Goal: Task Accomplishment & Management: Use online tool/utility

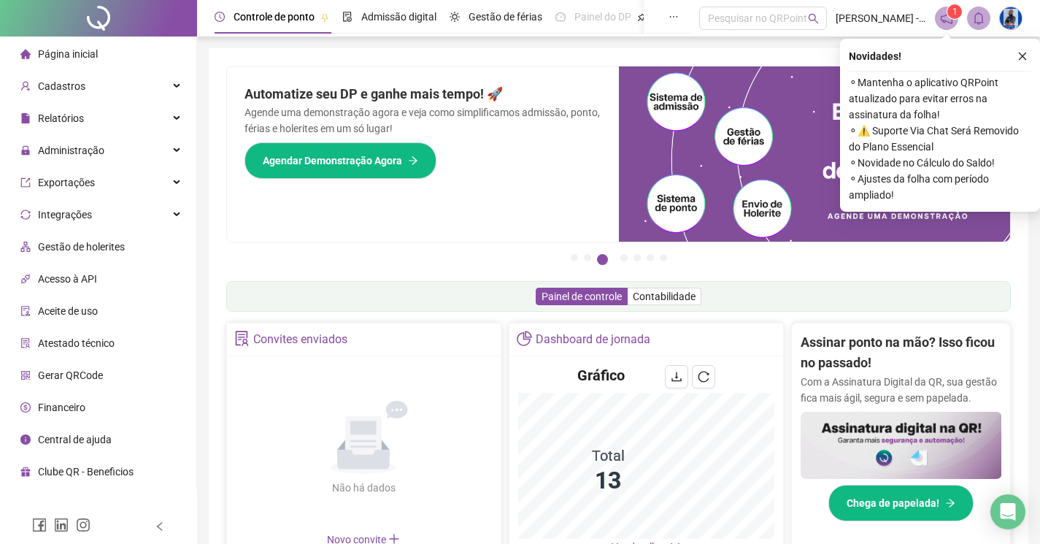
click at [1023, 61] on button "button" at bounding box center [1023, 56] width 18 height 18
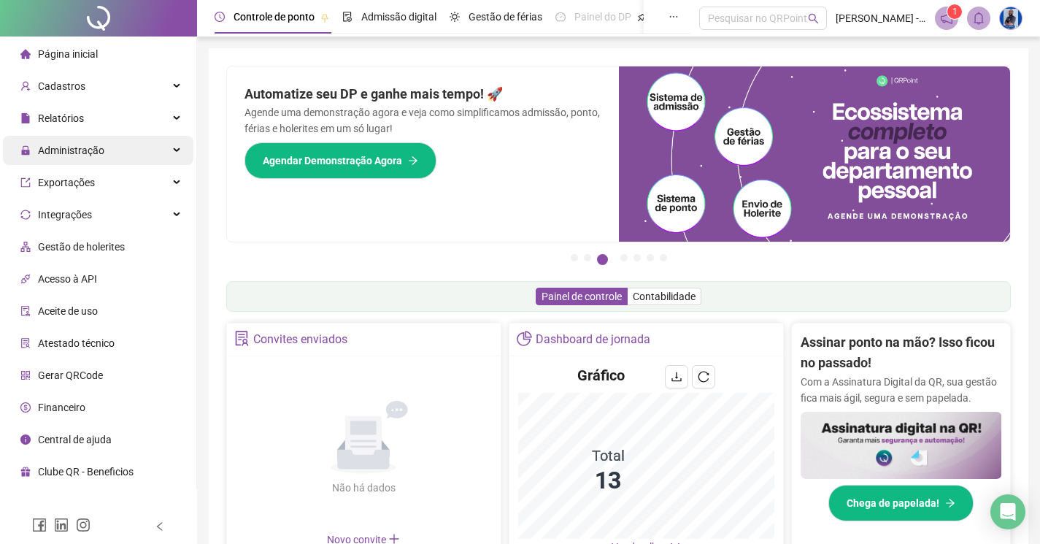
click at [43, 145] on span "Administração" at bounding box center [71, 150] width 66 height 12
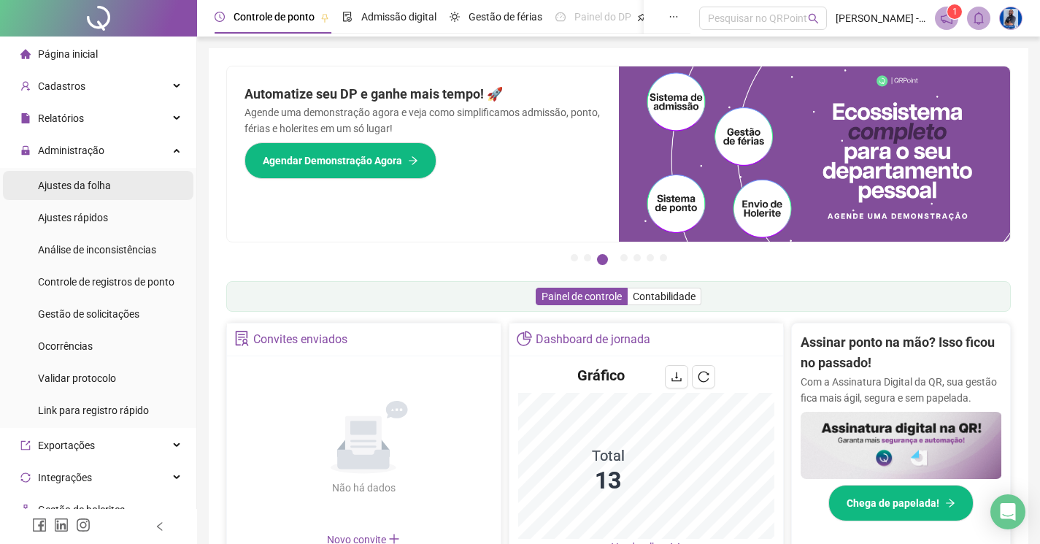
click at [68, 188] on span "Ajustes da folha" at bounding box center [74, 186] width 73 height 12
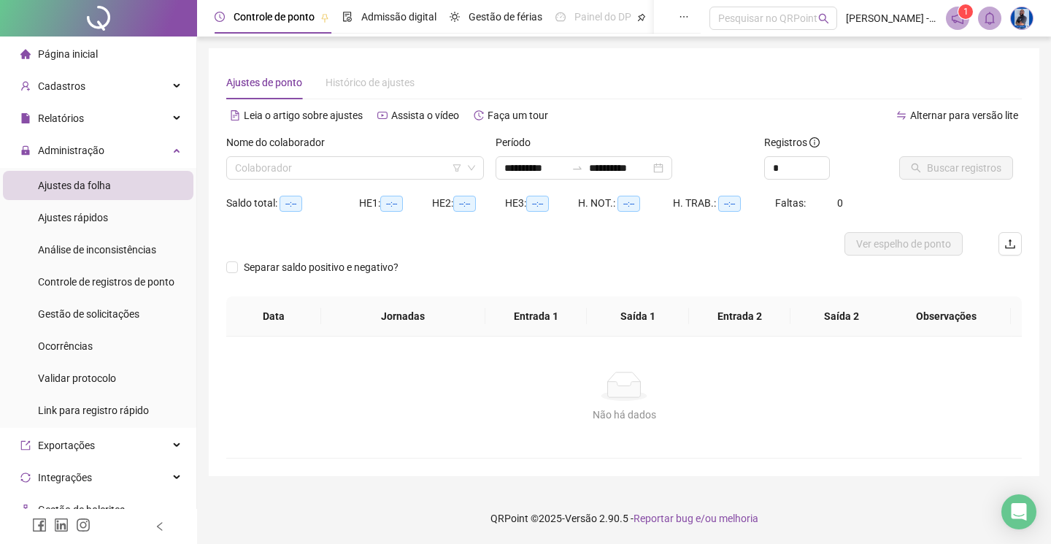
type input "**********"
click at [424, 181] on div "Nome do colaborador Colaborador" at bounding box center [354, 162] width 269 height 57
click at [423, 177] on input "search" at bounding box center [348, 168] width 227 height 22
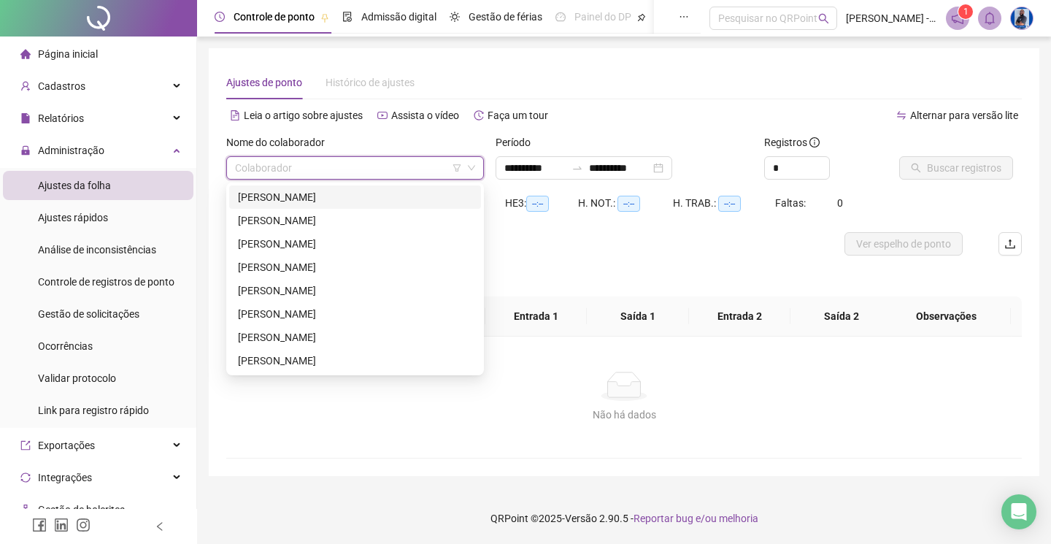
click at [334, 201] on div "[PERSON_NAME]" at bounding box center [355, 197] width 234 height 16
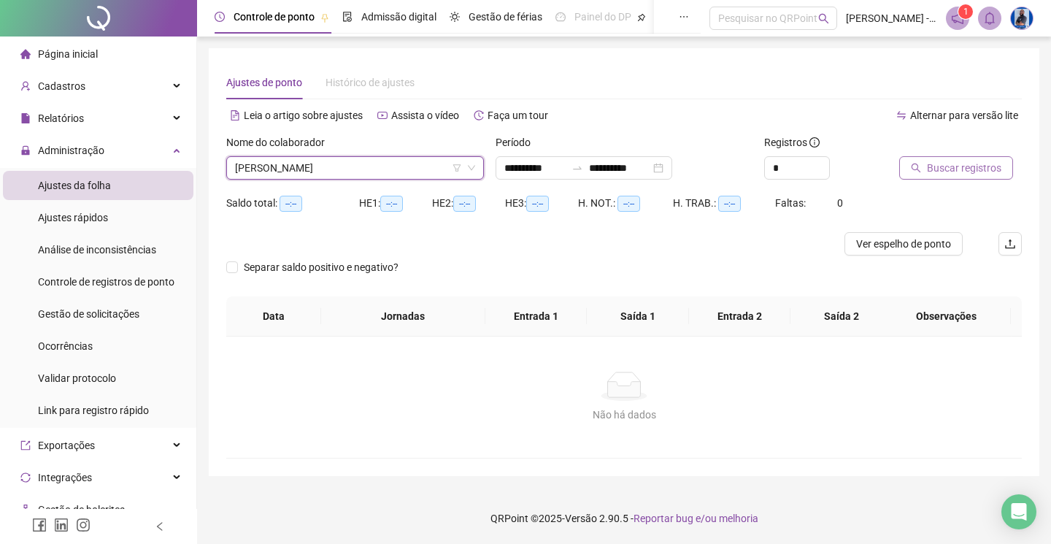
click at [942, 158] on button "Buscar registros" at bounding box center [956, 167] width 114 height 23
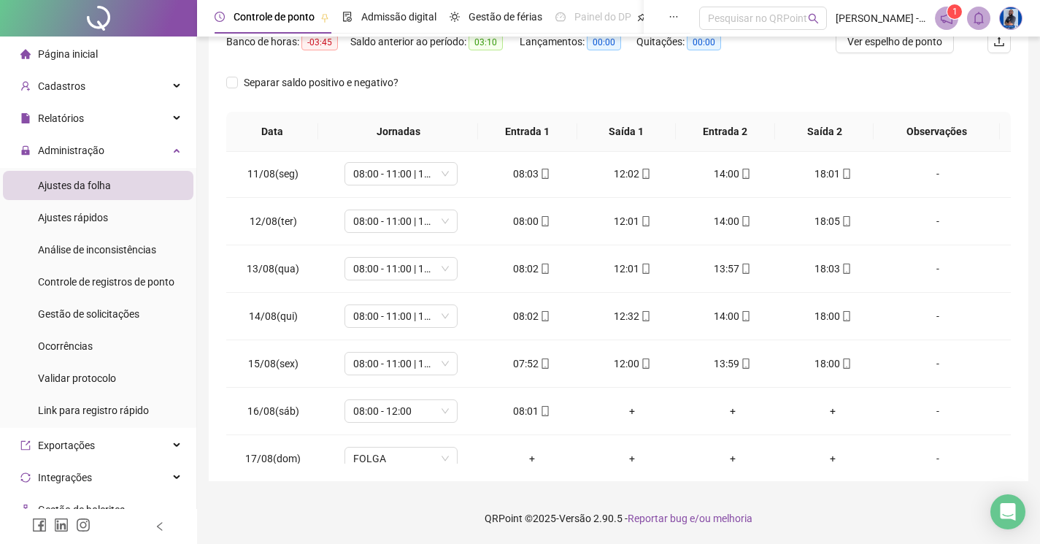
scroll to position [495, 0]
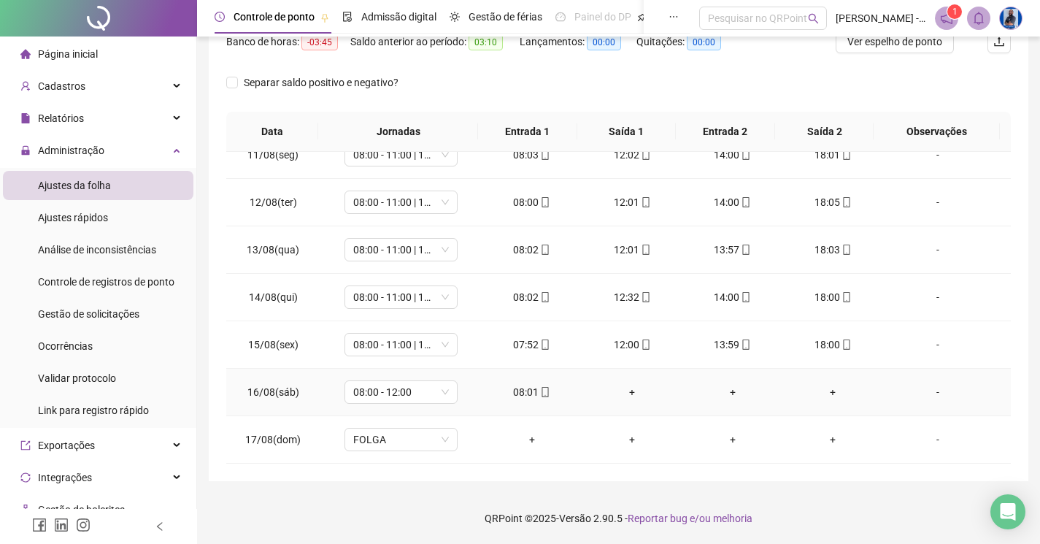
click at [638, 394] on div "+" at bounding box center [631, 392] width 77 height 16
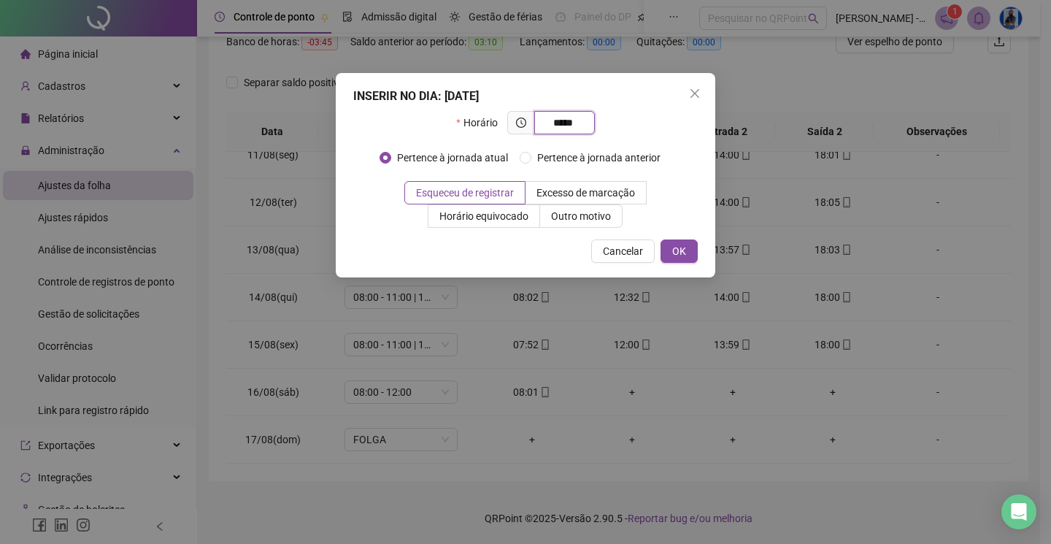
type input "*****"
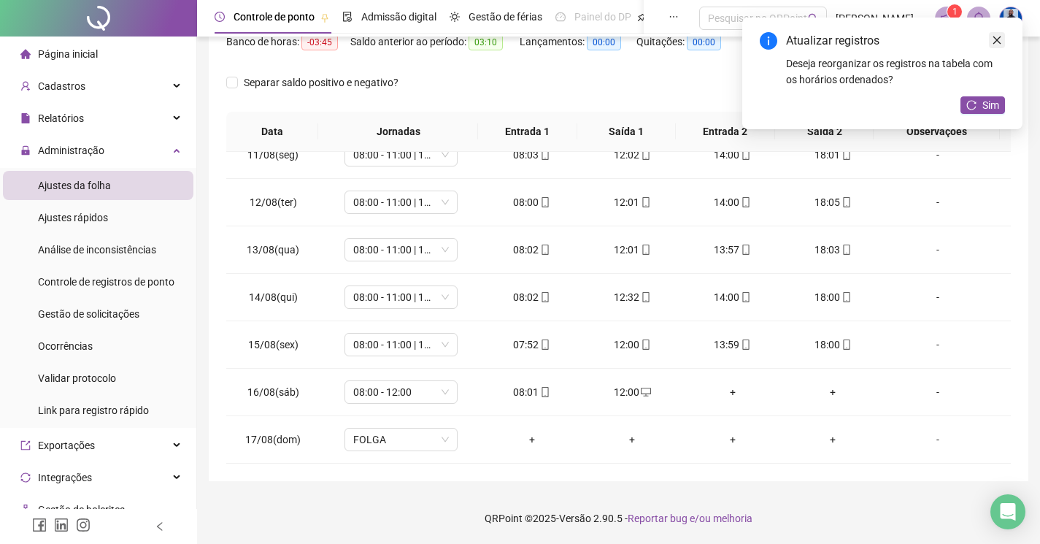
click at [991, 47] on link "Close" at bounding box center [997, 40] width 16 height 16
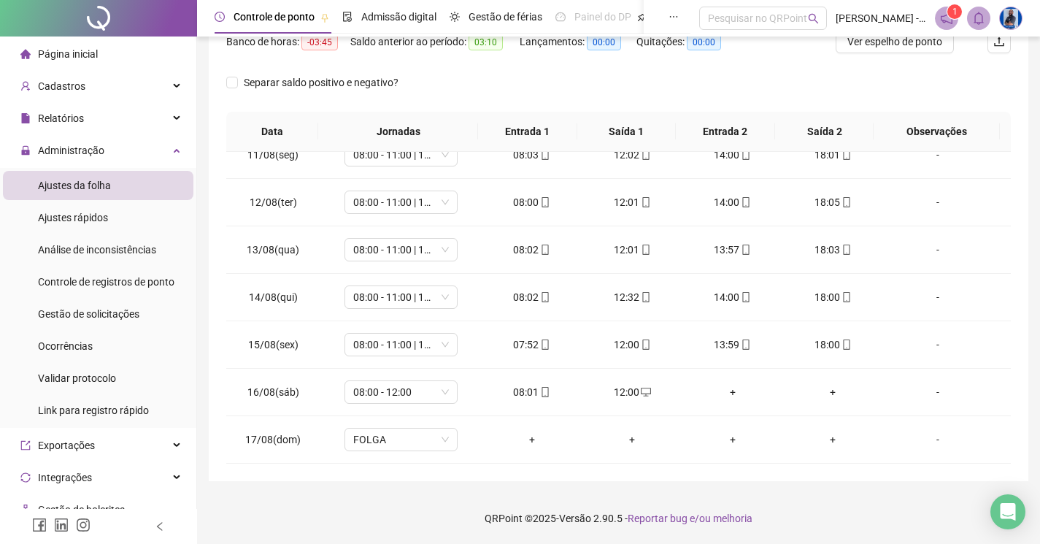
scroll to position [0, 0]
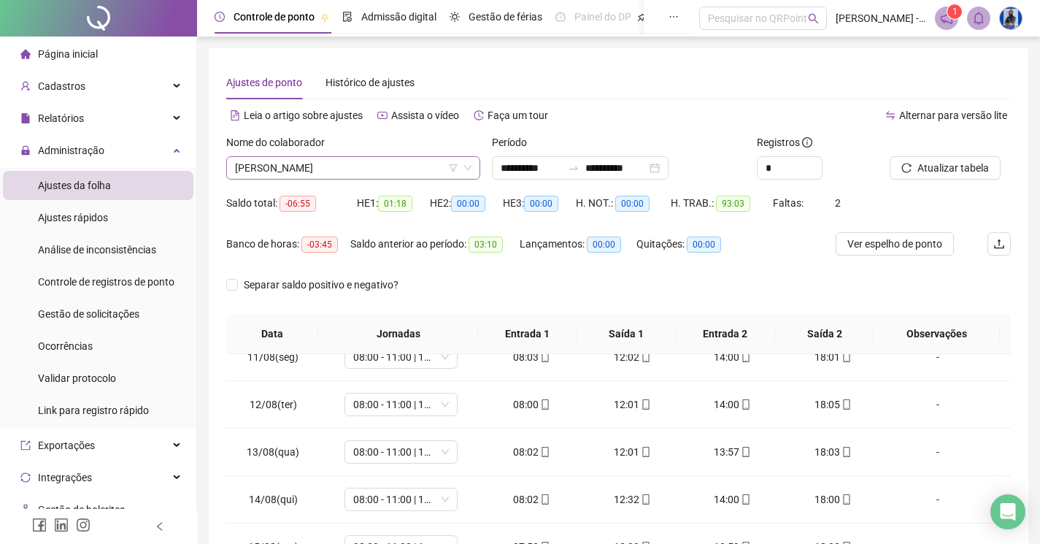
click at [356, 163] on span "[PERSON_NAME]" at bounding box center [353, 168] width 236 height 22
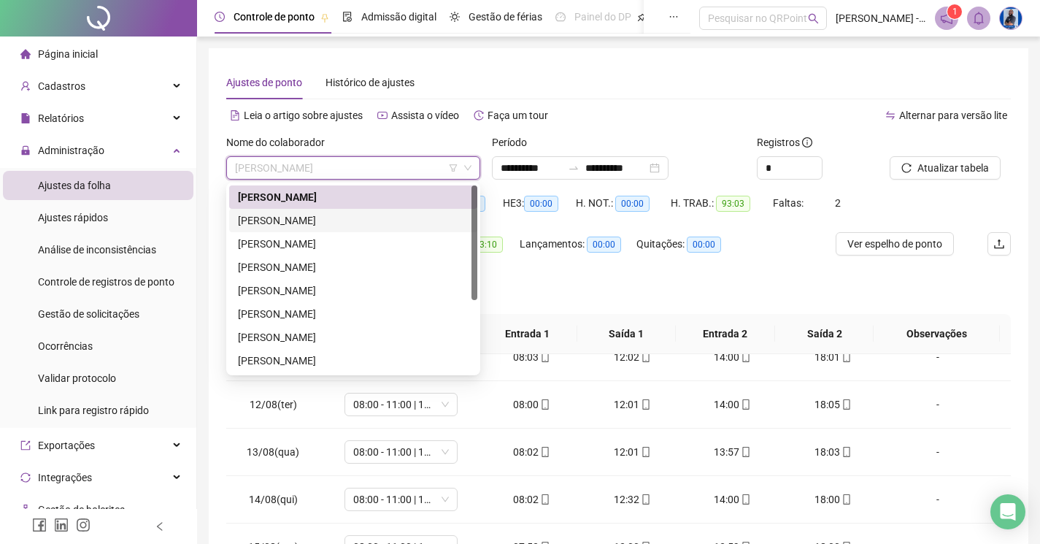
click at [310, 223] on div "[PERSON_NAME]" at bounding box center [353, 220] width 231 height 16
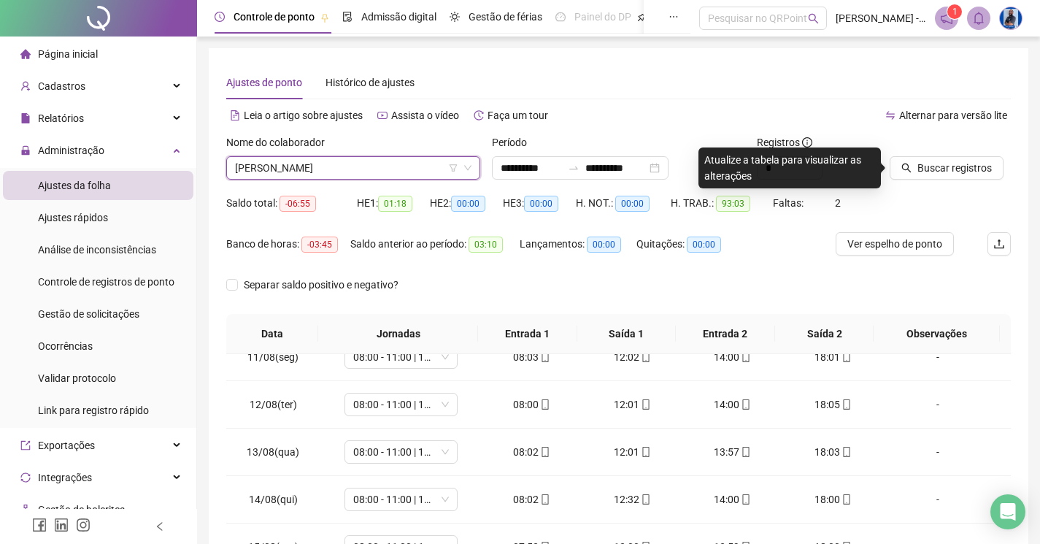
click at [379, 168] on span "[PERSON_NAME]" at bounding box center [353, 168] width 236 height 22
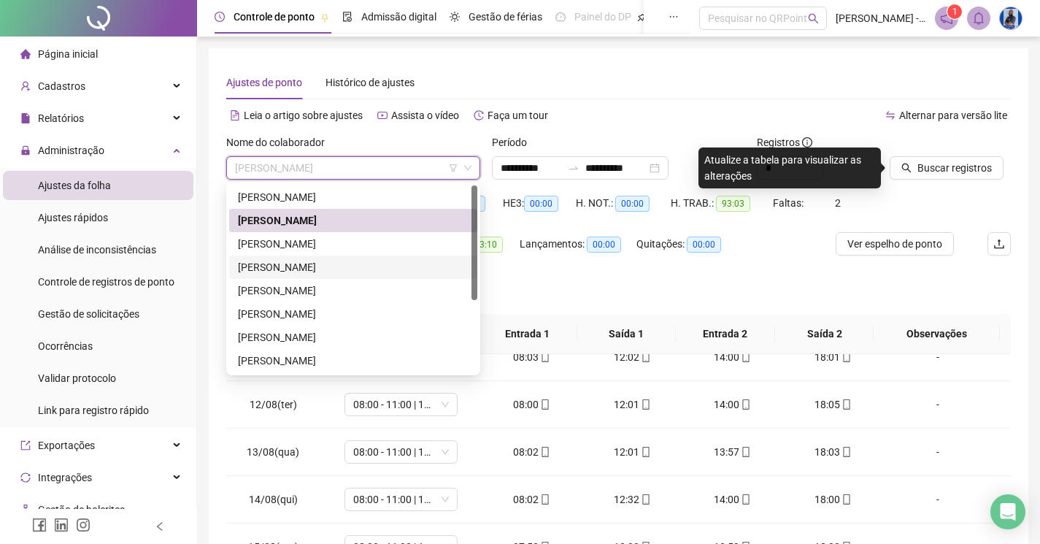
click at [269, 266] on div "[PERSON_NAME]" at bounding box center [353, 267] width 231 height 16
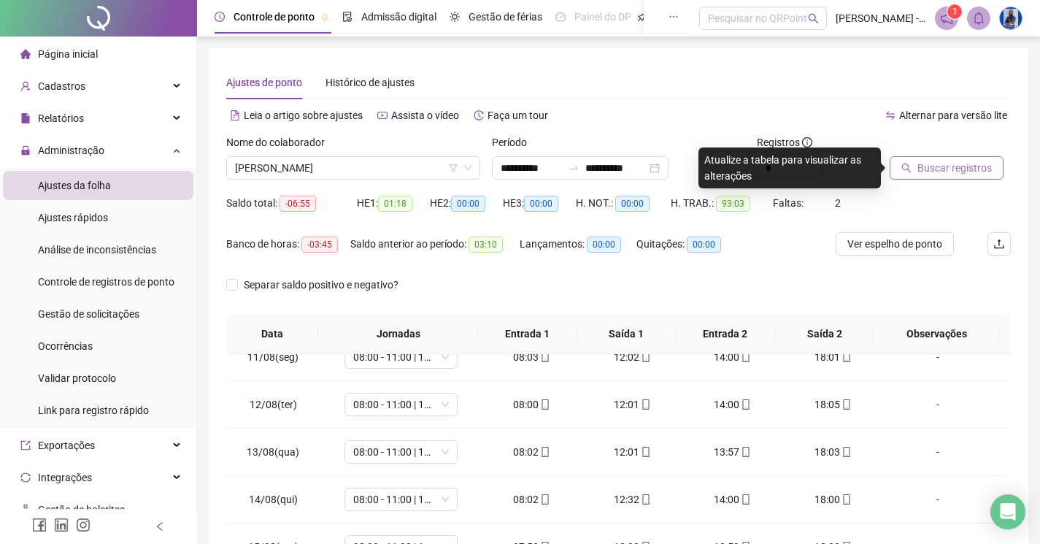
click at [927, 160] on span "Buscar registros" at bounding box center [954, 168] width 74 height 16
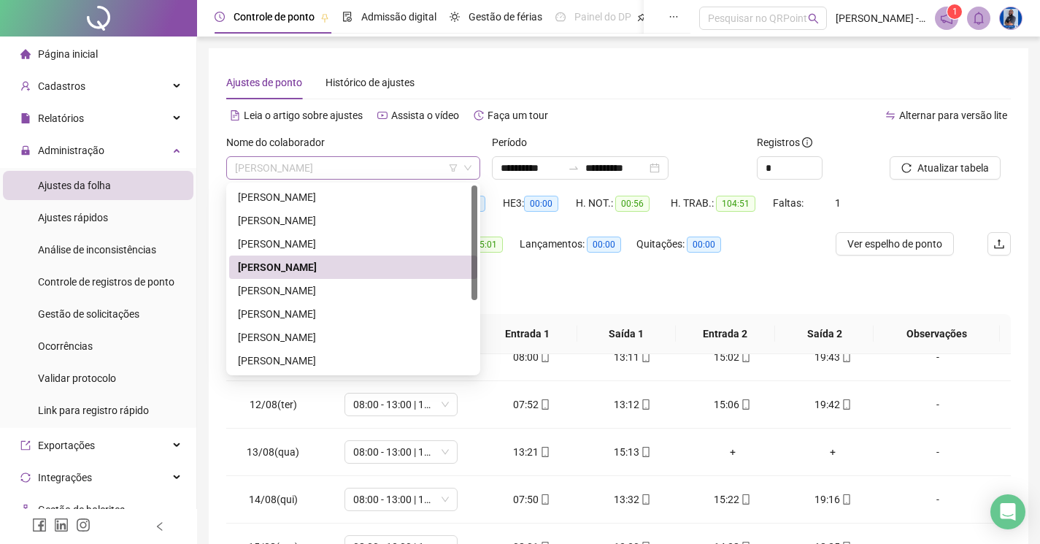
click at [348, 157] on span "[PERSON_NAME]" at bounding box center [353, 168] width 236 height 22
click at [268, 288] on div "[PERSON_NAME]" at bounding box center [353, 290] width 231 height 16
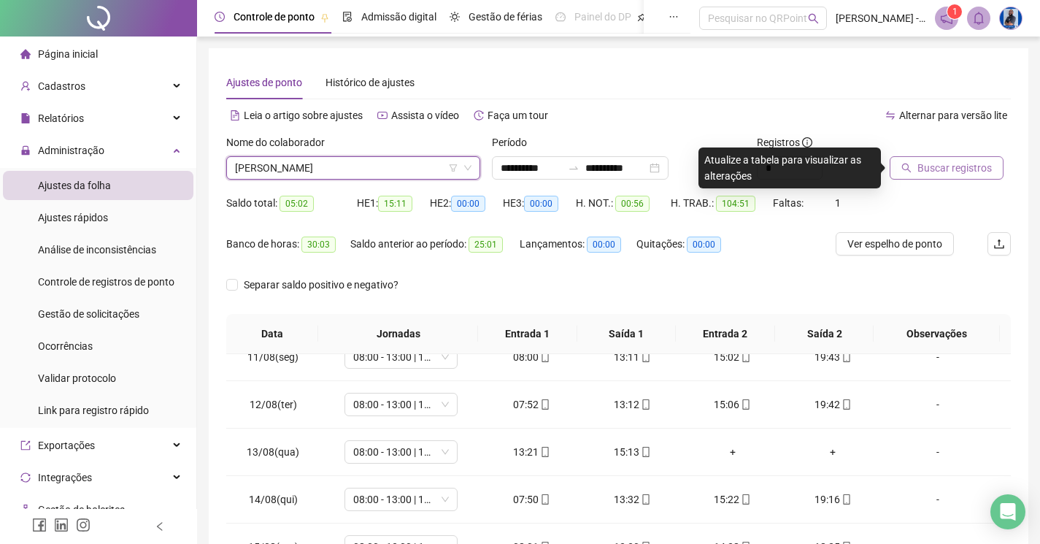
click at [934, 165] on span "Buscar registros" at bounding box center [954, 168] width 74 height 16
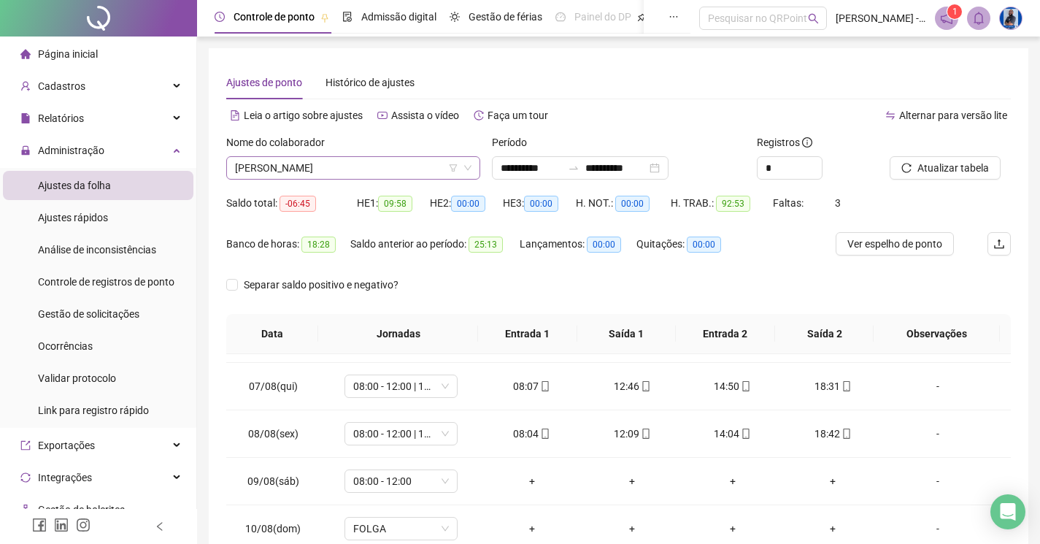
click at [351, 162] on span "[PERSON_NAME]" at bounding box center [353, 168] width 236 height 22
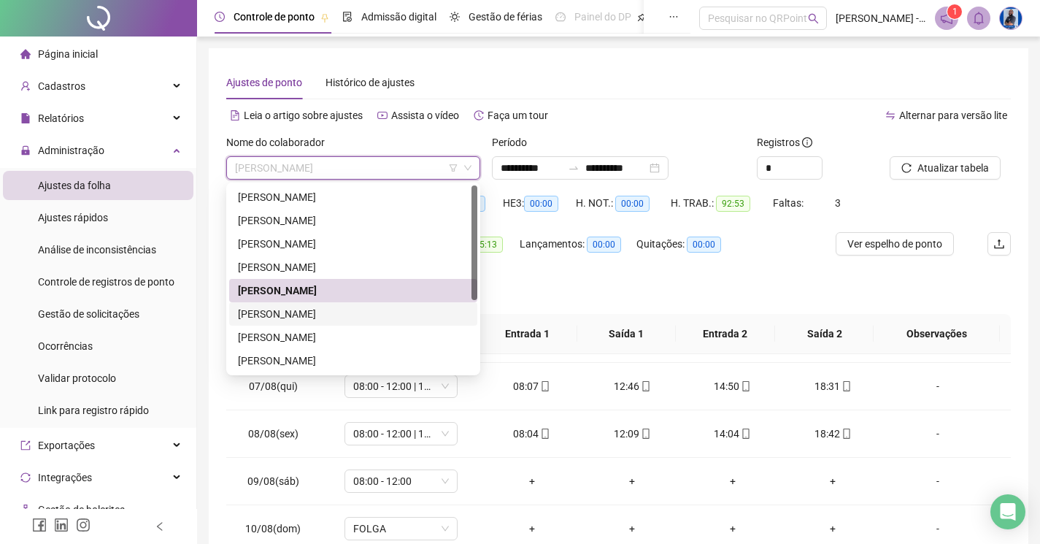
click at [305, 310] on div "[PERSON_NAME]" at bounding box center [353, 314] width 231 height 16
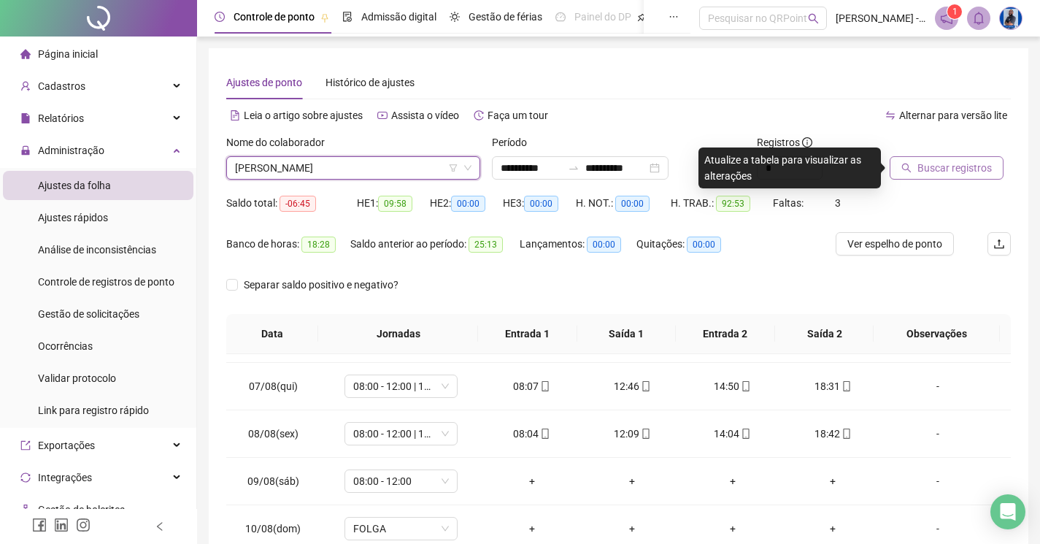
click at [956, 175] on span "Buscar registros" at bounding box center [954, 168] width 74 height 16
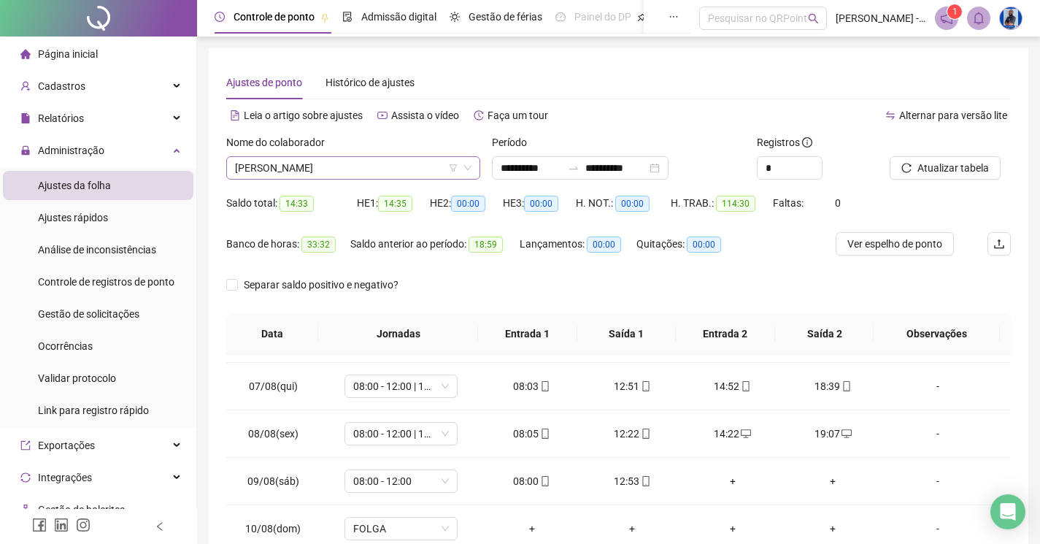
click at [344, 163] on span "[PERSON_NAME]" at bounding box center [353, 168] width 236 height 22
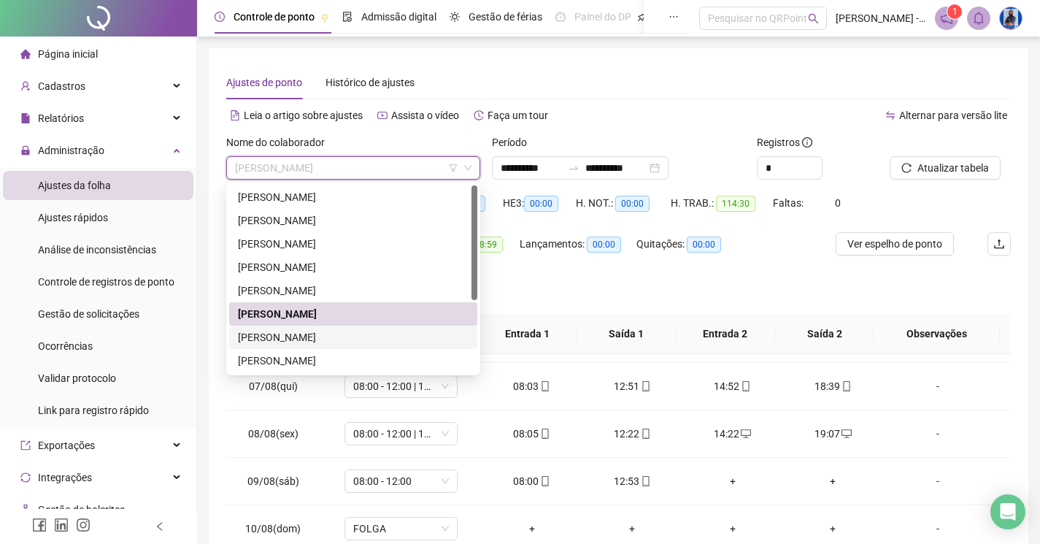
click at [258, 330] on div "[PERSON_NAME]" at bounding box center [353, 337] width 231 height 16
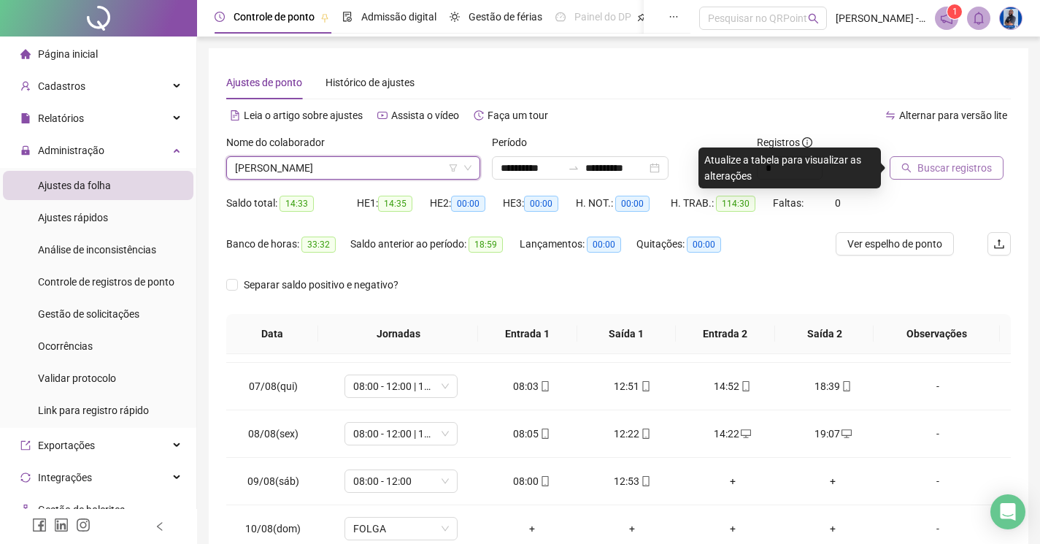
click at [992, 160] on button "Buscar registros" at bounding box center [947, 167] width 114 height 23
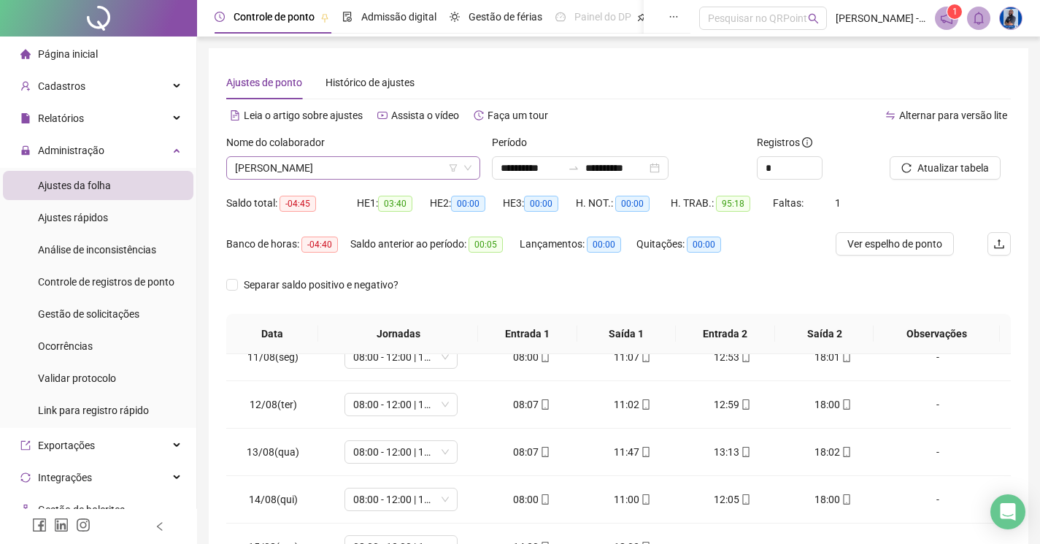
click at [320, 167] on span "[PERSON_NAME]" at bounding box center [353, 168] width 236 height 22
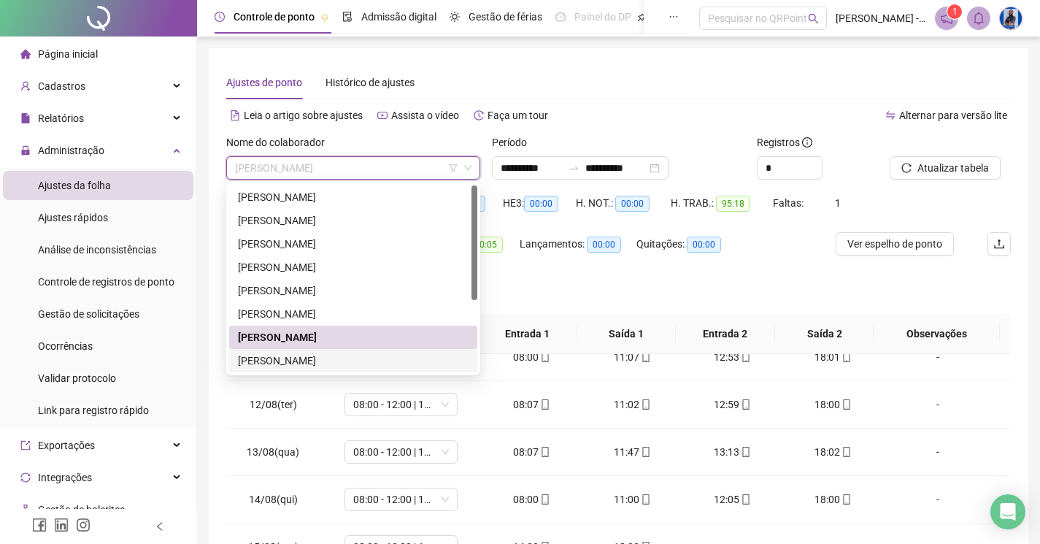
click at [256, 359] on div "[PERSON_NAME]" at bounding box center [353, 360] width 231 height 16
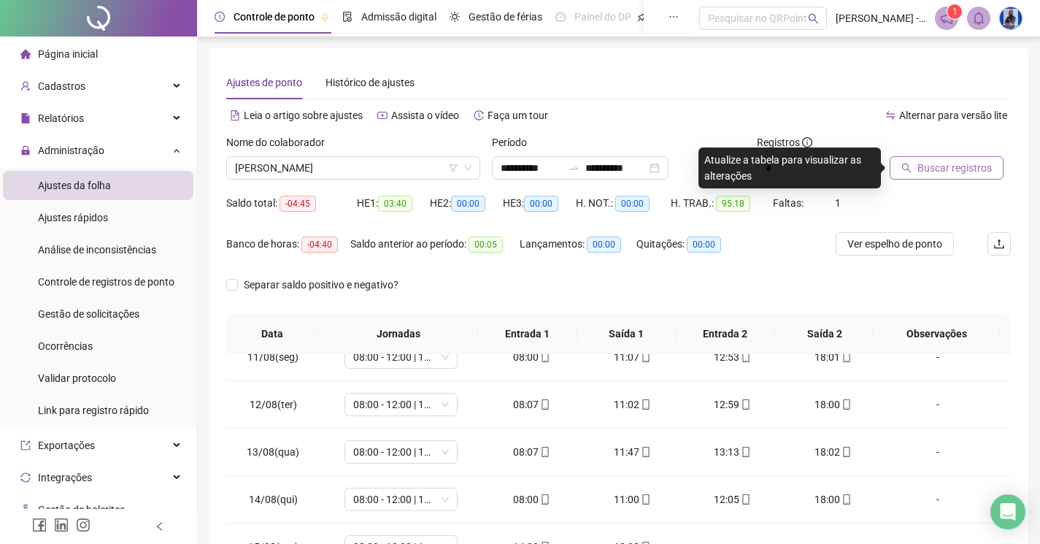
click at [958, 161] on span "Buscar registros" at bounding box center [954, 168] width 74 height 16
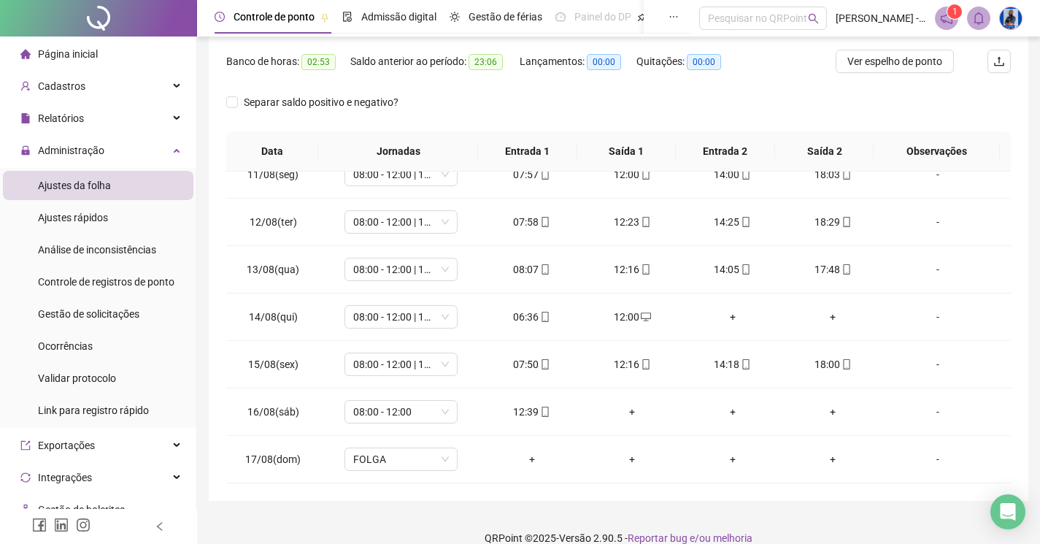
scroll to position [202, 0]
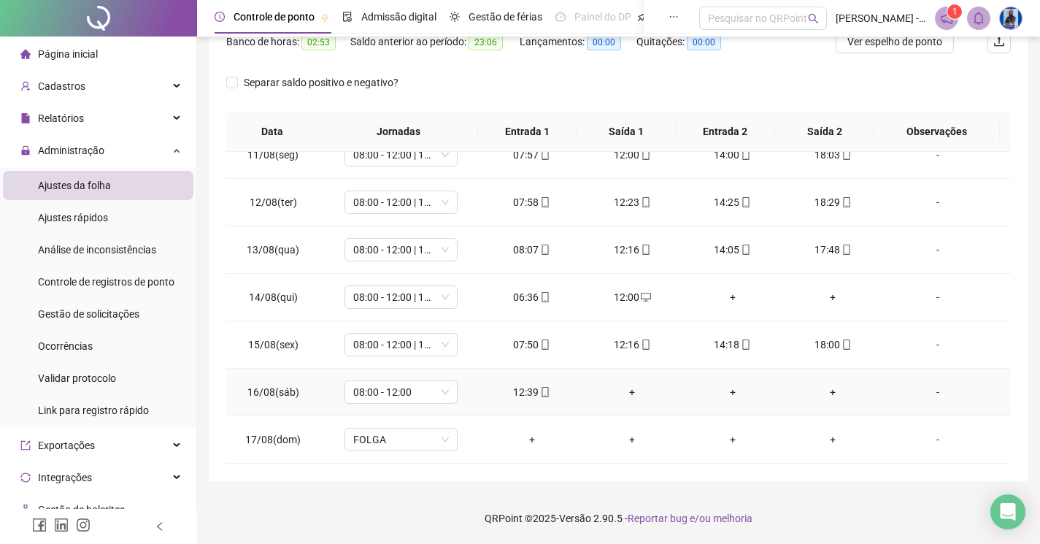
click at [625, 384] on div "+" at bounding box center [631, 392] width 77 height 16
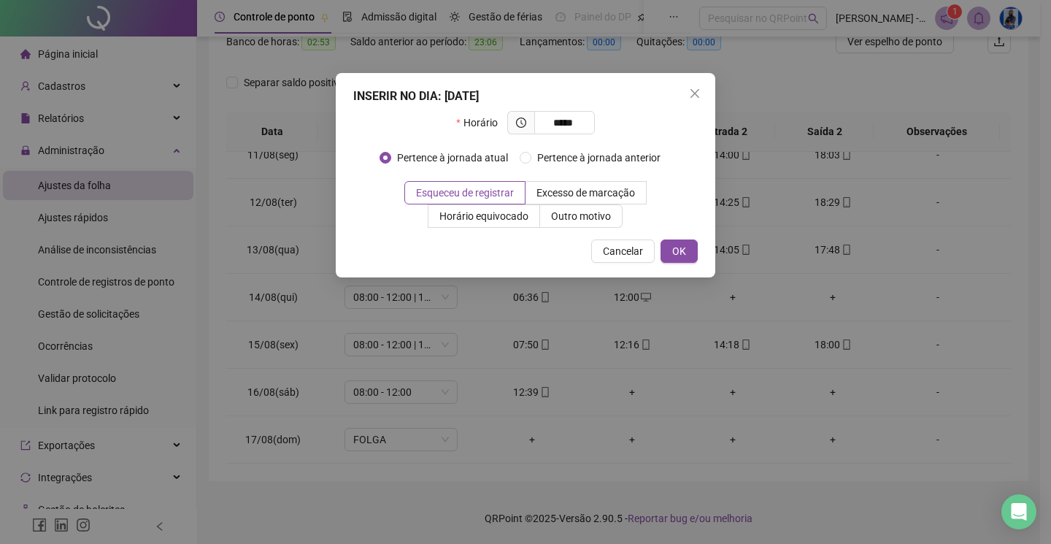
type input "*****"
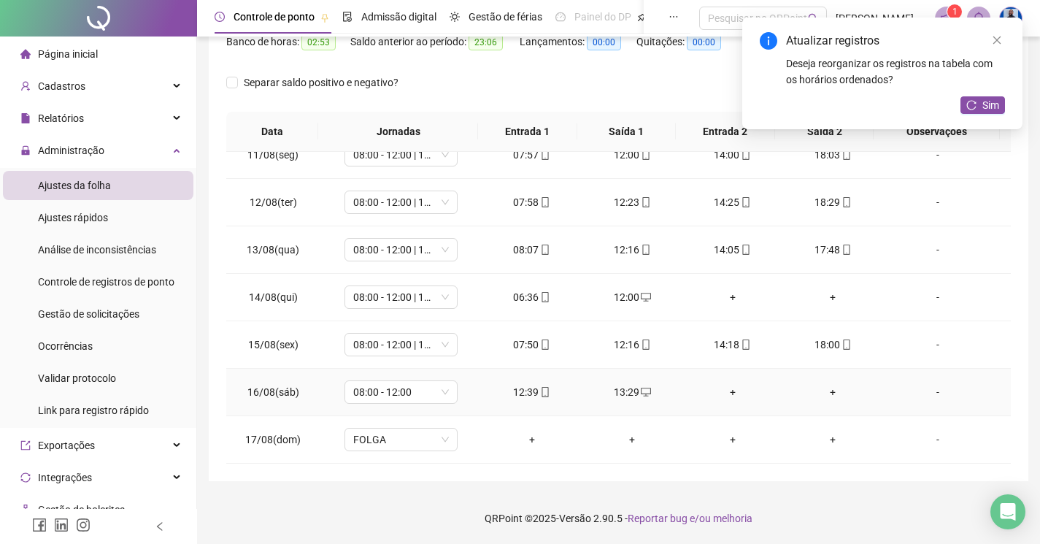
click at [530, 388] on div "12:39" at bounding box center [531, 392] width 77 height 16
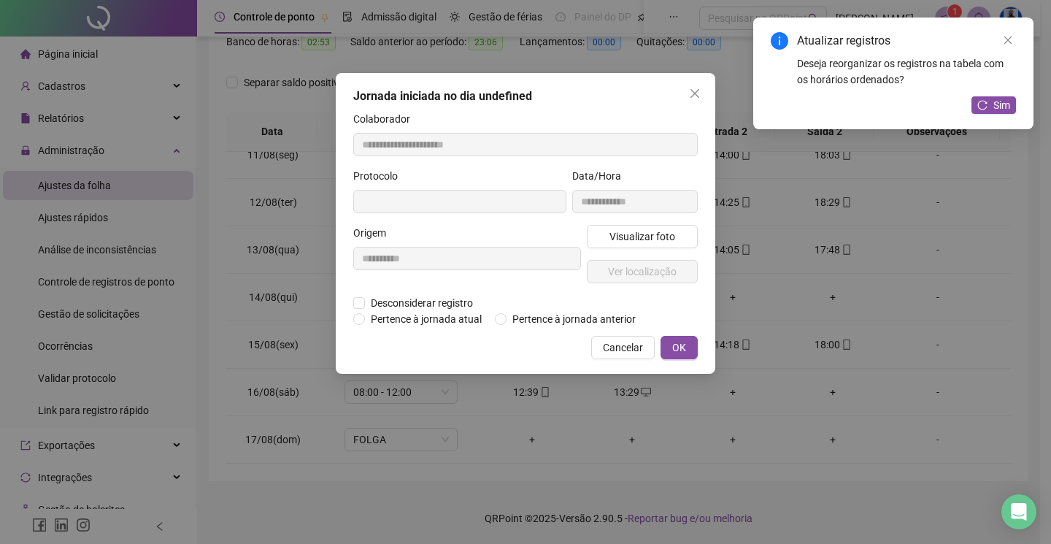
type input "**********"
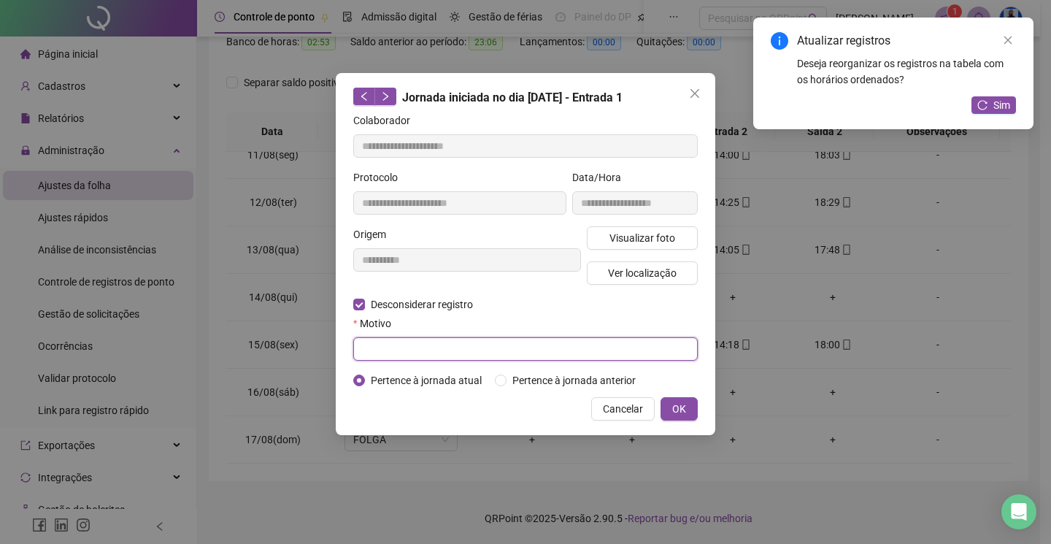
click at [366, 350] on input "text" at bounding box center [525, 348] width 344 height 23
type input "****"
click at [671, 405] on button "OK" at bounding box center [678, 408] width 37 height 23
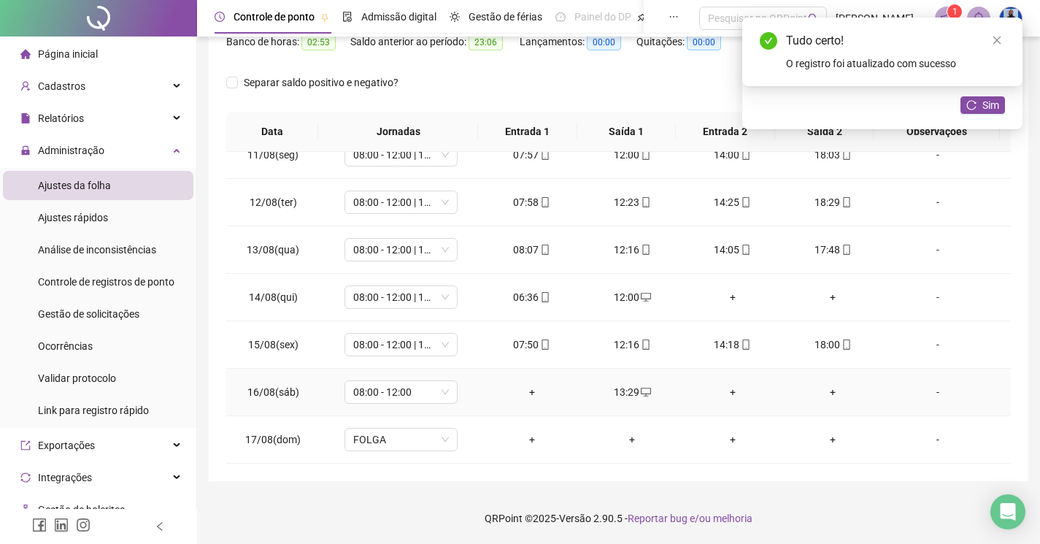
click at [520, 394] on div "+" at bounding box center [531, 392] width 77 height 16
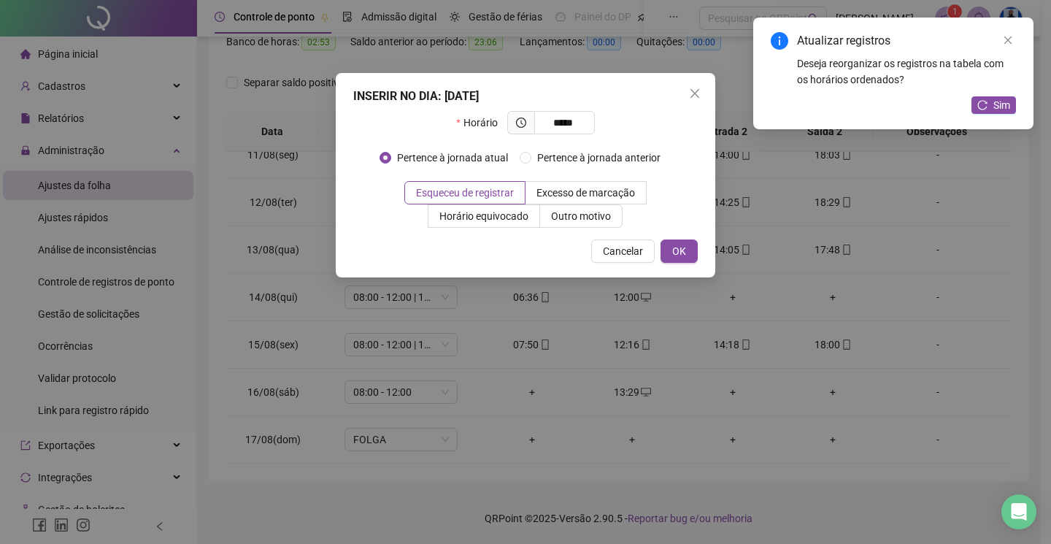
type input "*****"
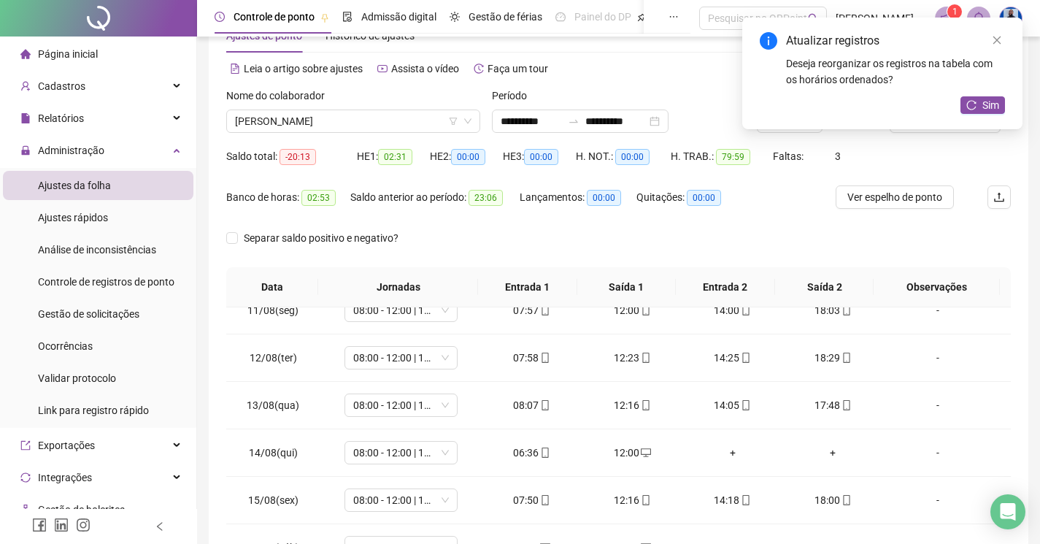
scroll to position [0, 0]
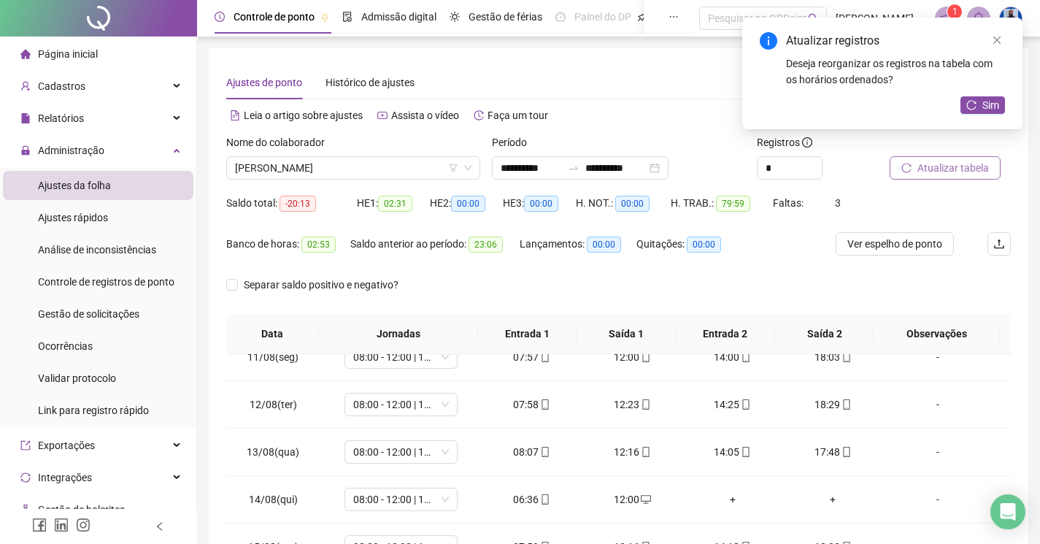
click at [932, 179] on button "Atualizar tabela" at bounding box center [945, 167] width 111 height 23
click at [330, 170] on span "[PERSON_NAME]" at bounding box center [353, 168] width 236 height 22
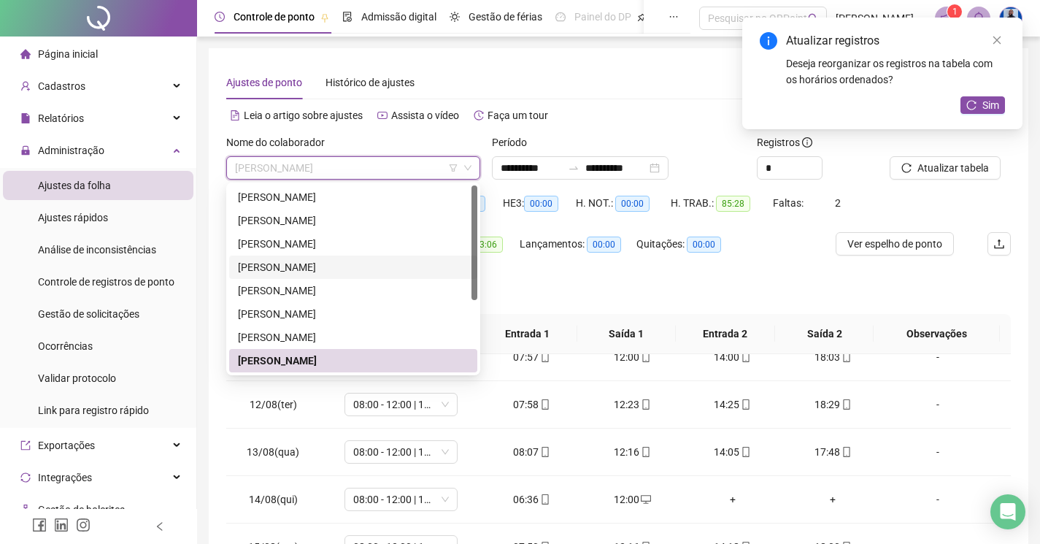
scroll to position [73, 0]
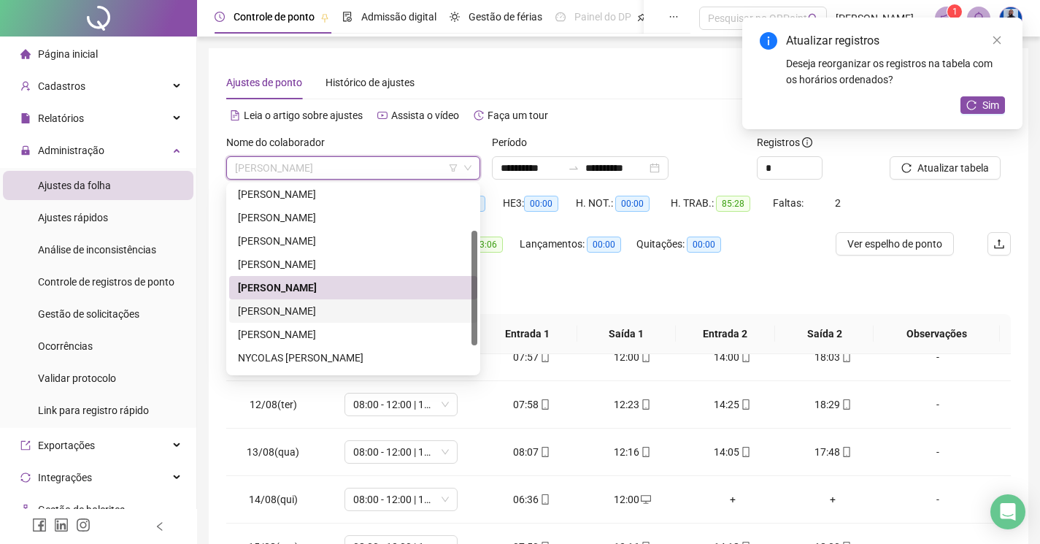
click at [301, 314] on div "[PERSON_NAME]" at bounding box center [353, 311] width 231 height 16
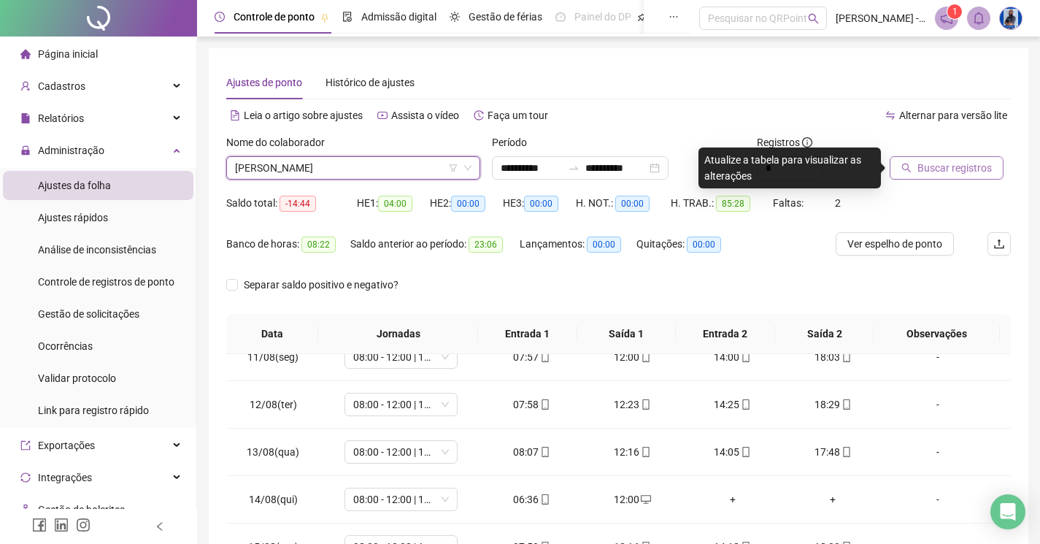
click at [944, 169] on span "Buscar registros" at bounding box center [954, 168] width 74 height 16
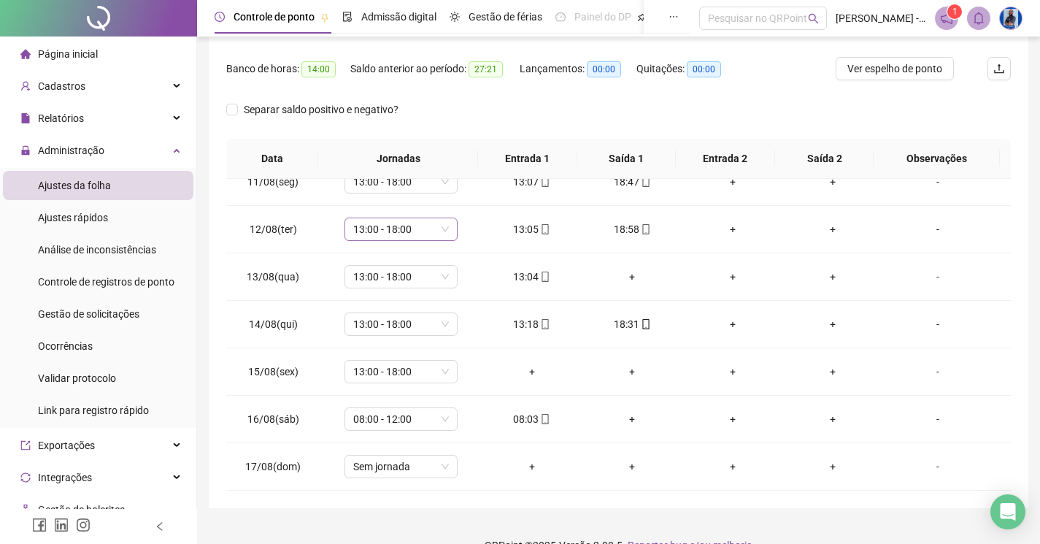
scroll to position [202, 0]
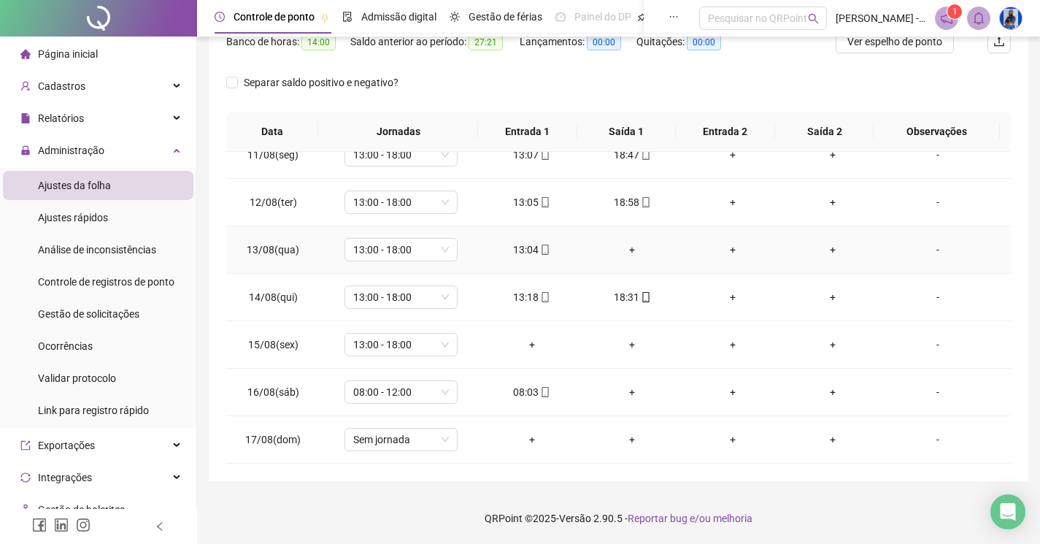
click at [620, 253] on div "+" at bounding box center [631, 250] width 77 height 16
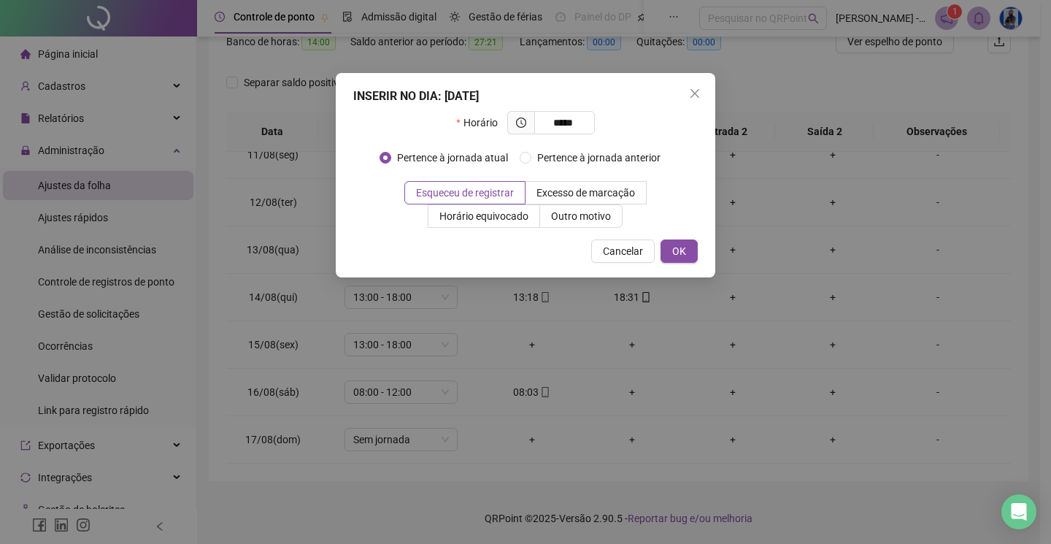
type input "*****"
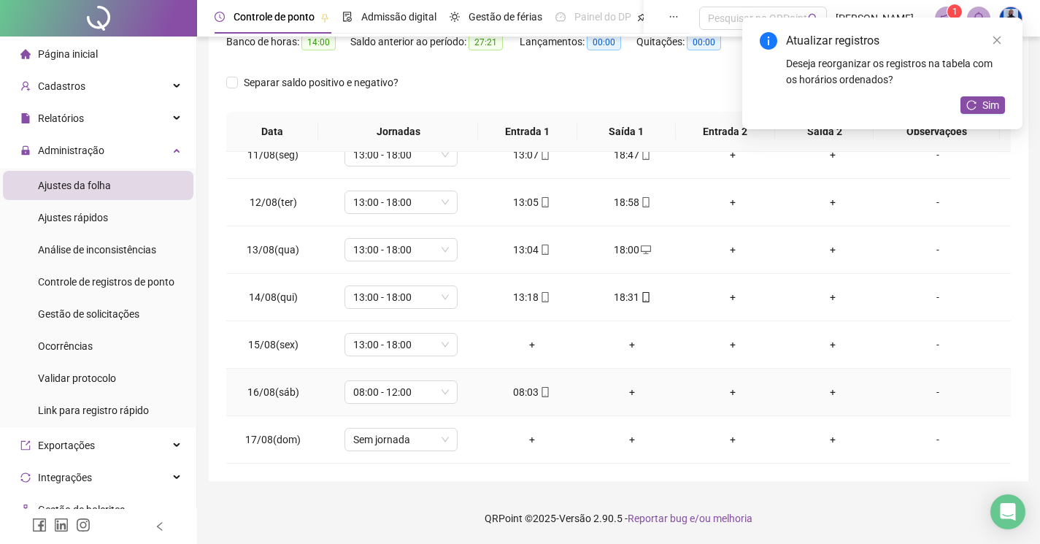
click at [625, 396] on div "+" at bounding box center [631, 392] width 77 height 16
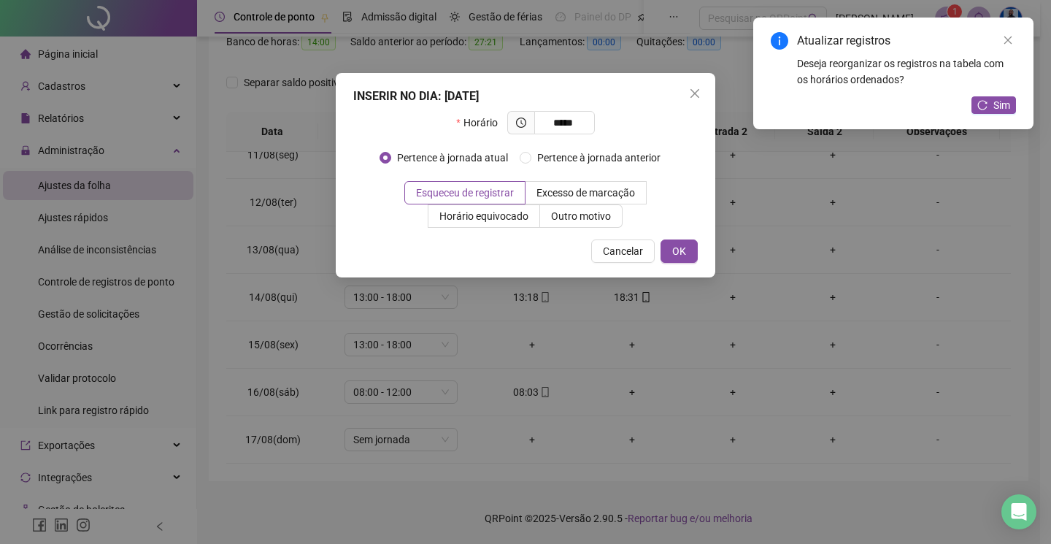
type input "*****"
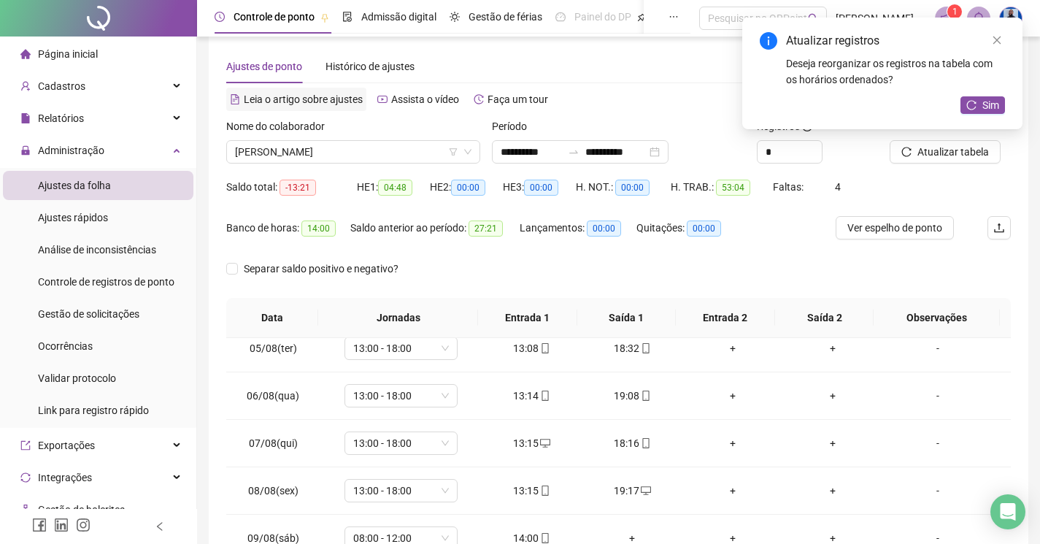
scroll to position [0, 0]
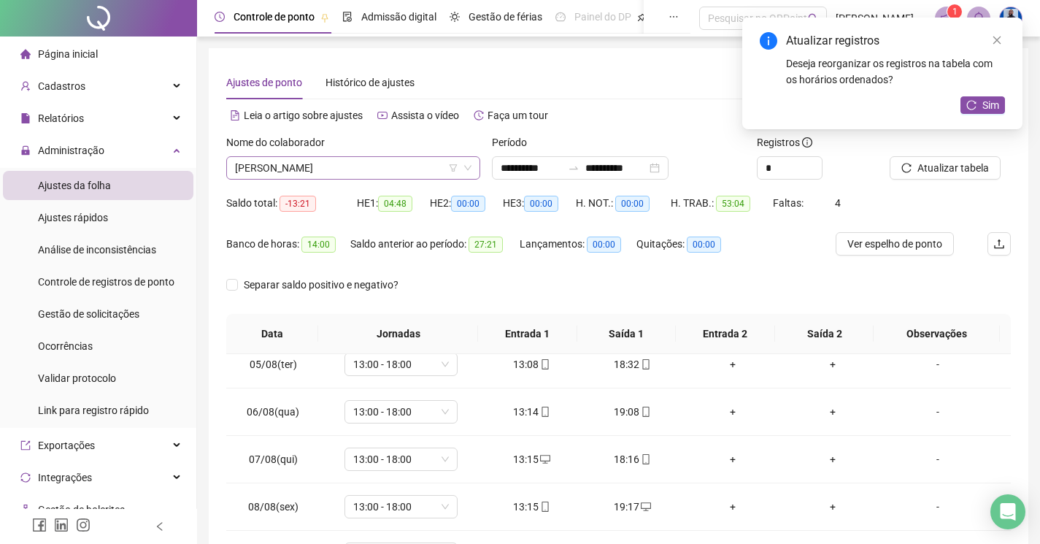
click at [335, 168] on span "[PERSON_NAME]" at bounding box center [353, 168] width 236 height 22
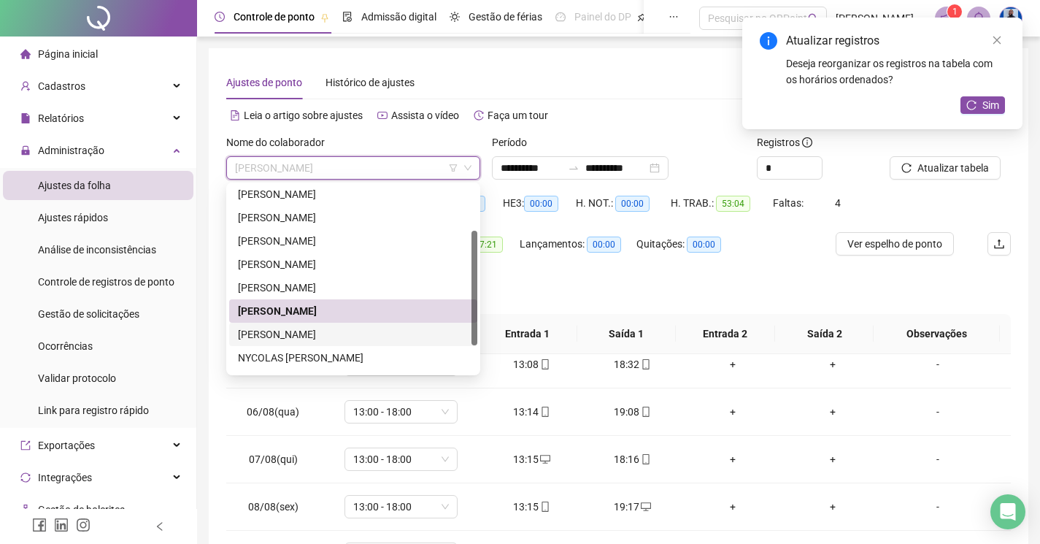
click at [295, 335] on div "[PERSON_NAME]" at bounding box center [353, 334] width 231 height 16
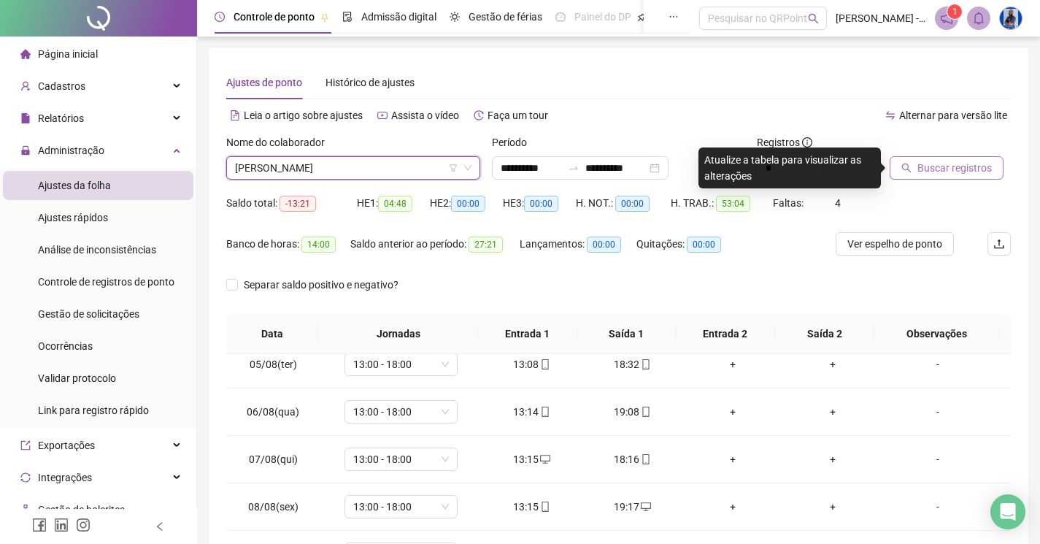
click at [971, 171] on span "Buscar registros" at bounding box center [954, 168] width 74 height 16
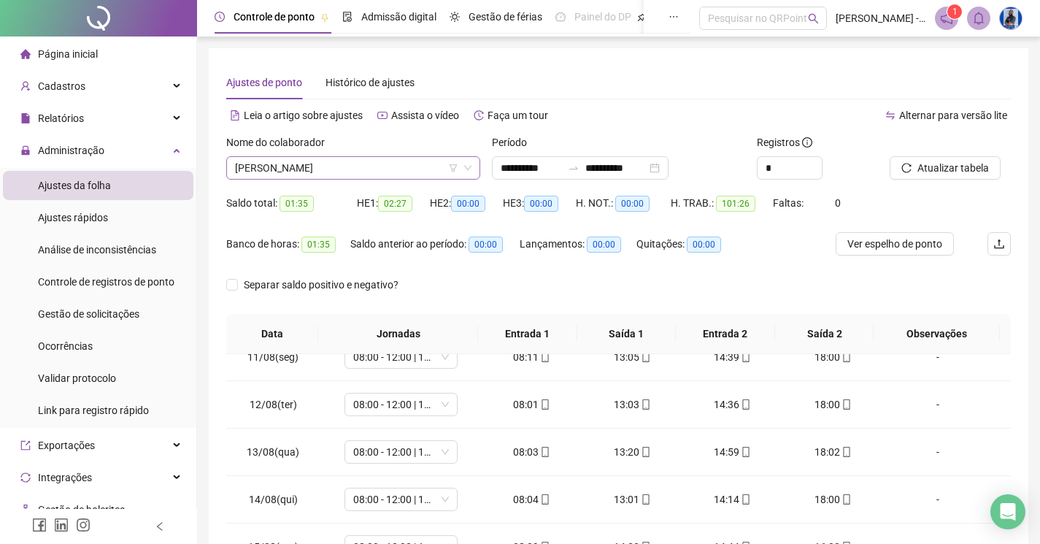
click at [382, 157] on span "[PERSON_NAME]" at bounding box center [353, 168] width 236 height 22
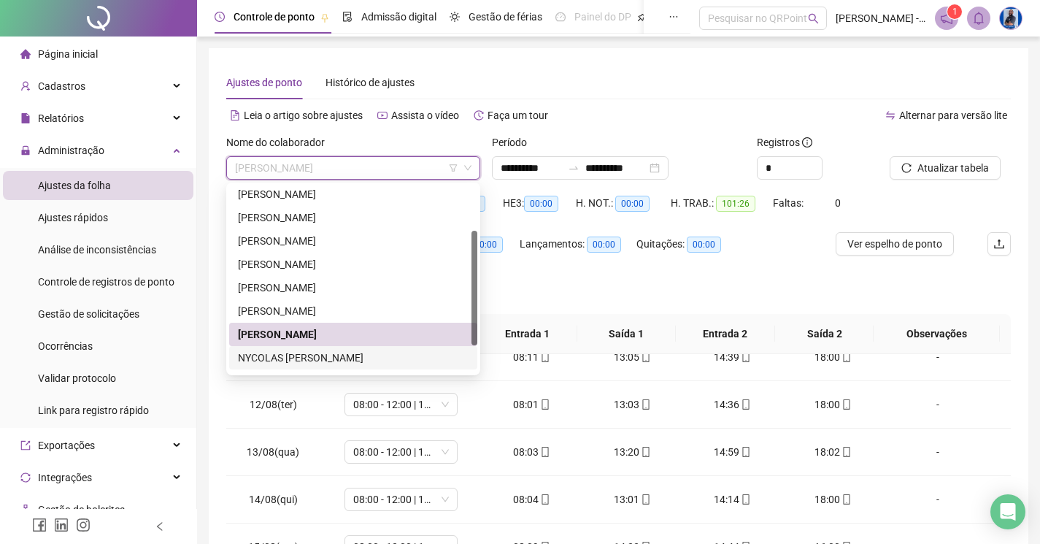
drag, startPoint x: 282, startPoint y: 356, endPoint x: 550, endPoint y: 267, distance: 282.9
click at [282, 355] on div "NYCOLAS [PERSON_NAME]" at bounding box center [353, 358] width 231 height 16
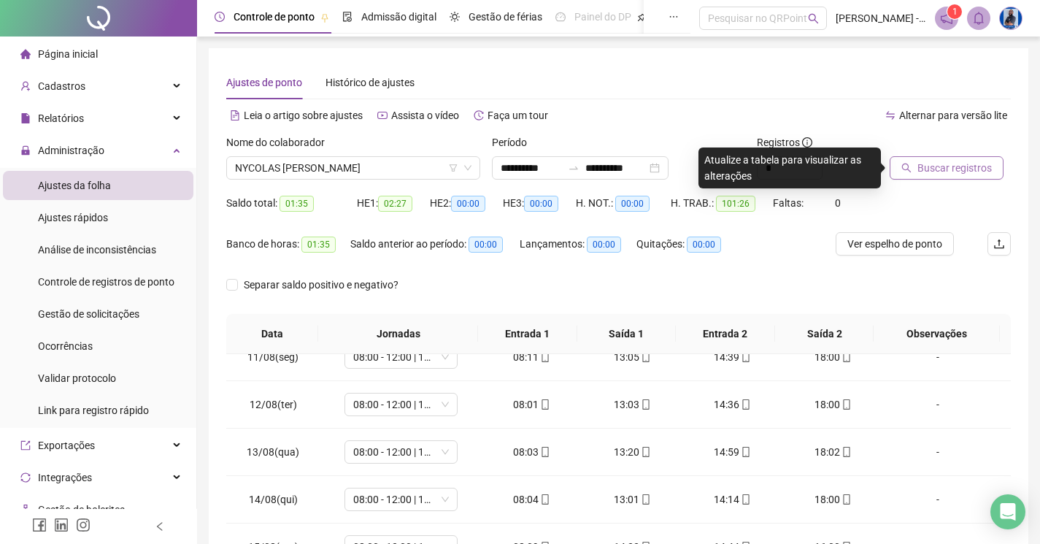
click at [925, 159] on button "Buscar registros" at bounding box center [947, 167] width 114 height 23
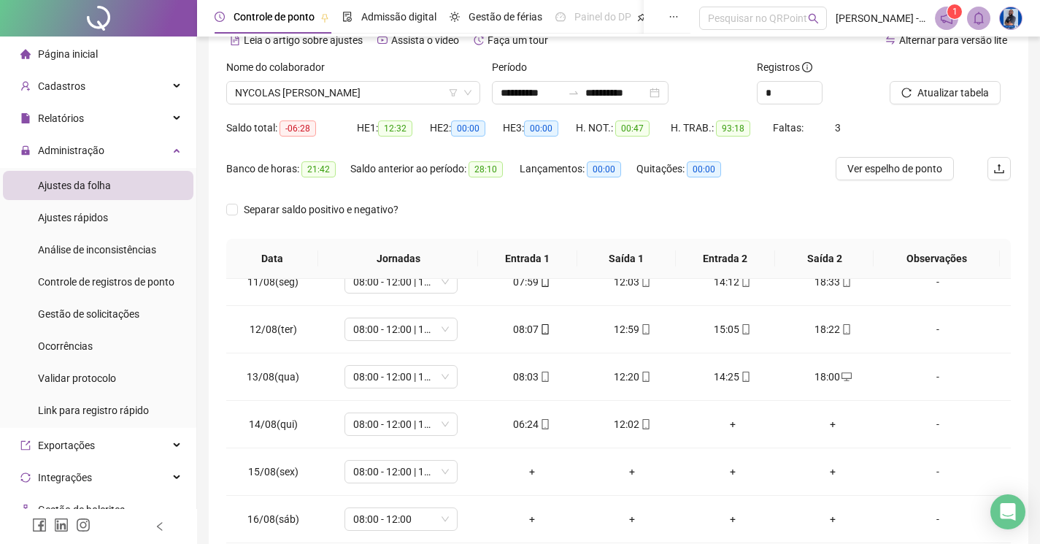
scroll to position [56, 0]
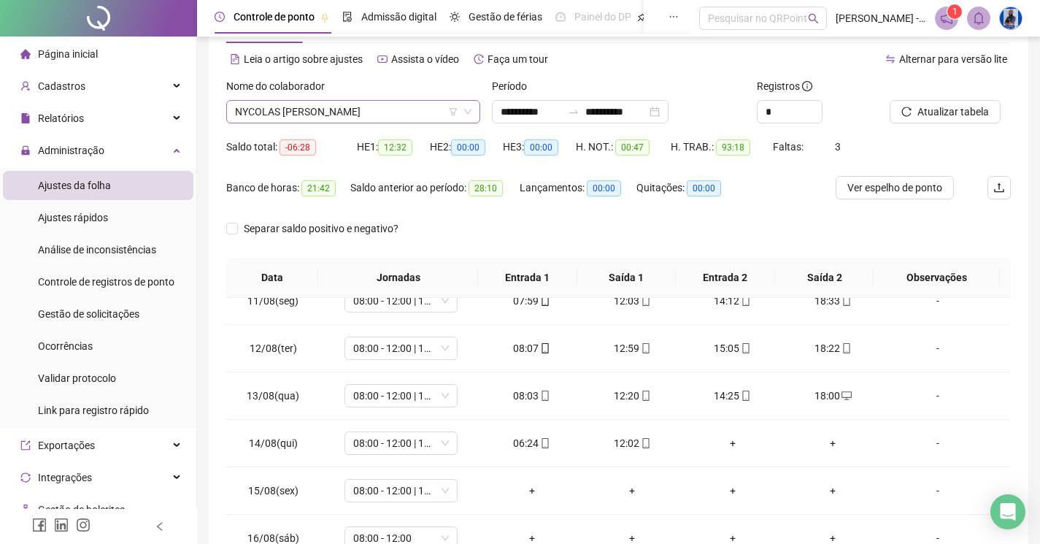
click at [302, 120] on span "NYCOLAS [PERSON_NAME]" at bounding box center [353, 112] width 236 height 22
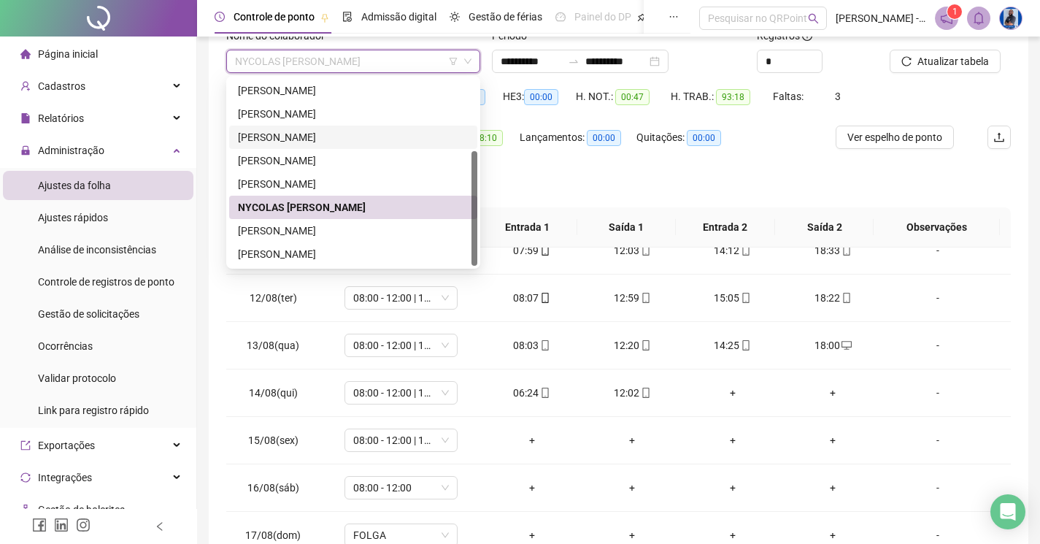
scroll to position [129, 0]
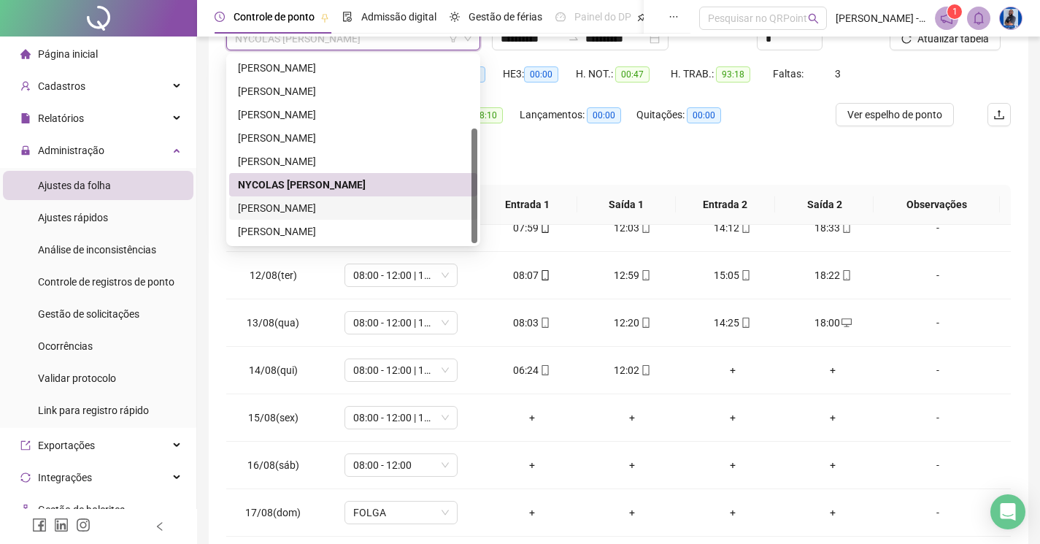
click at [277, 211] on div "[PERSON_NAME]" at bounding box center [353, 208] width 231 height 16
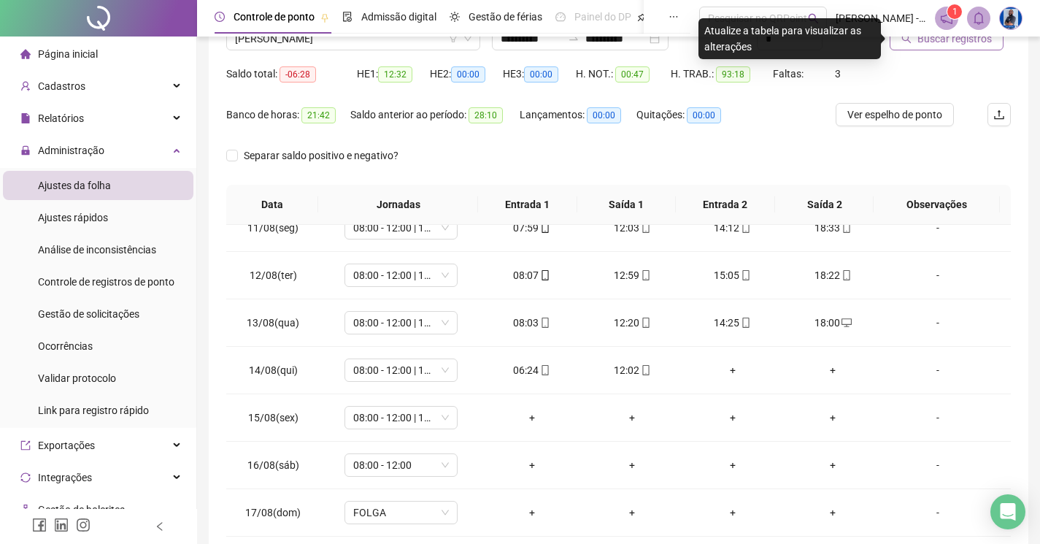
click at [920, 45] on span "Buscar registros" at bounding box center [954, 39] width 74 height 16
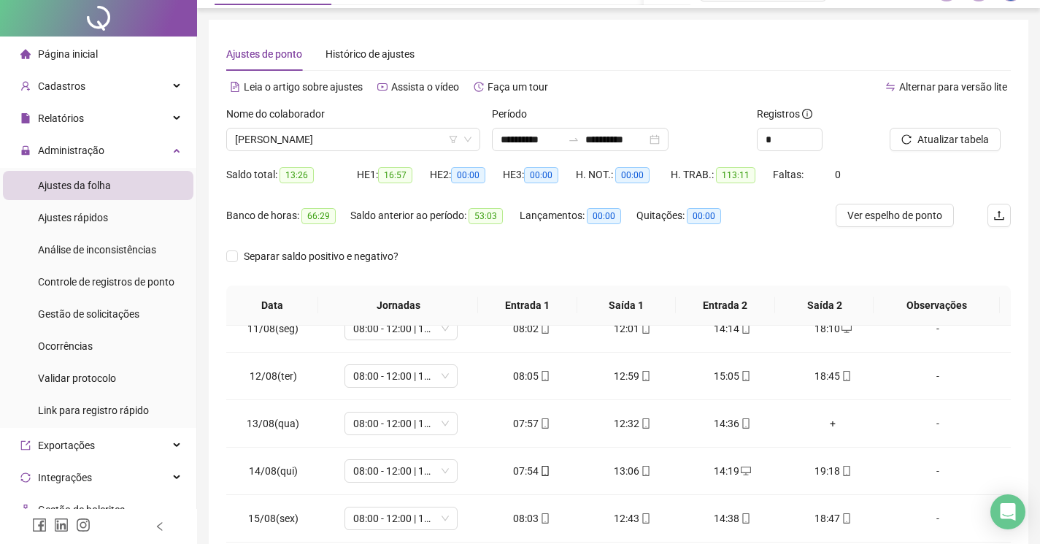
scroll to position [0, 0]
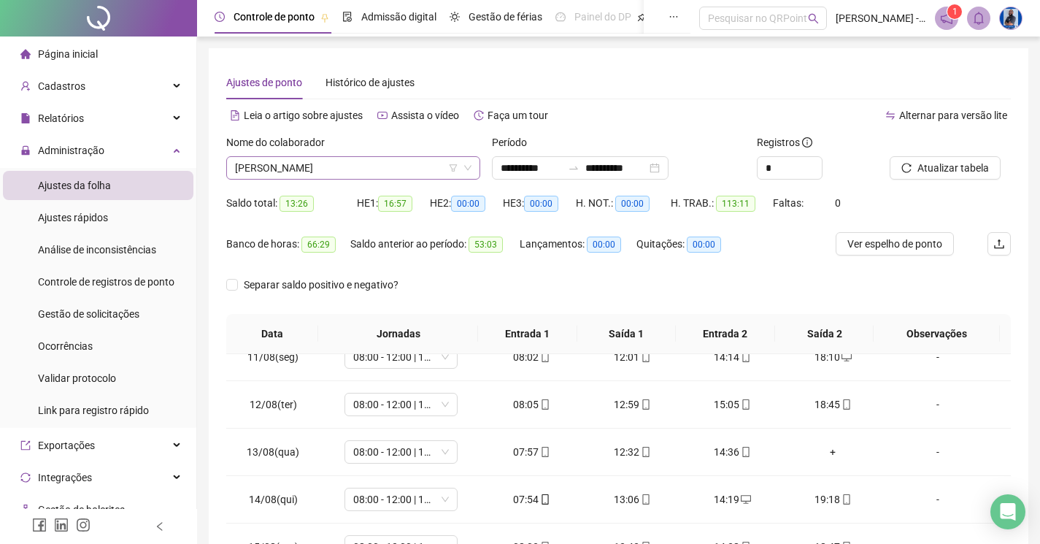
click at [420, 176] on span "[PERSON_NAME]" at bounding box center [353, 168] width 236 height 22
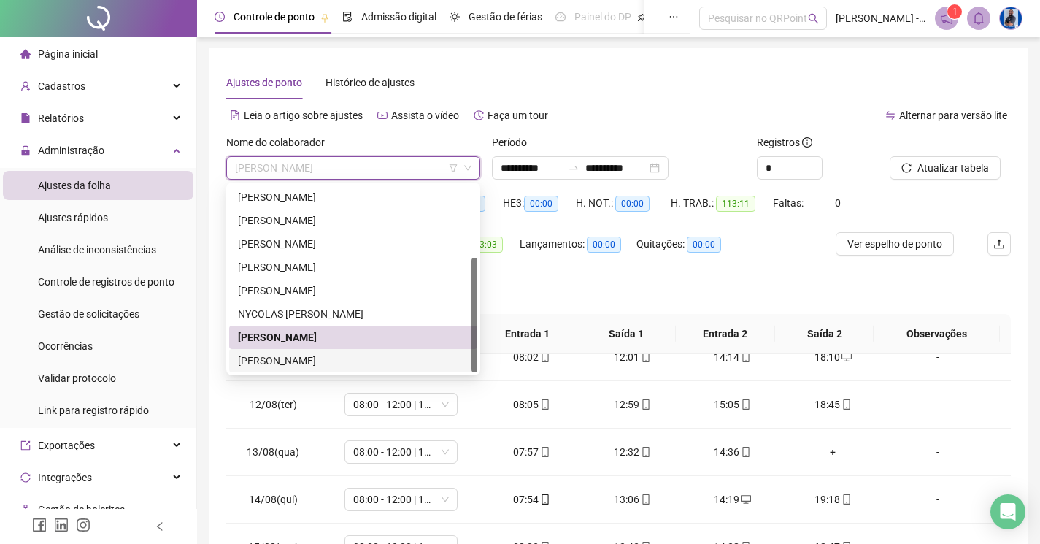
click at [317, 357] on div "[PERSON_NAME]" at bounding box center [353, 360] width 231 height 16
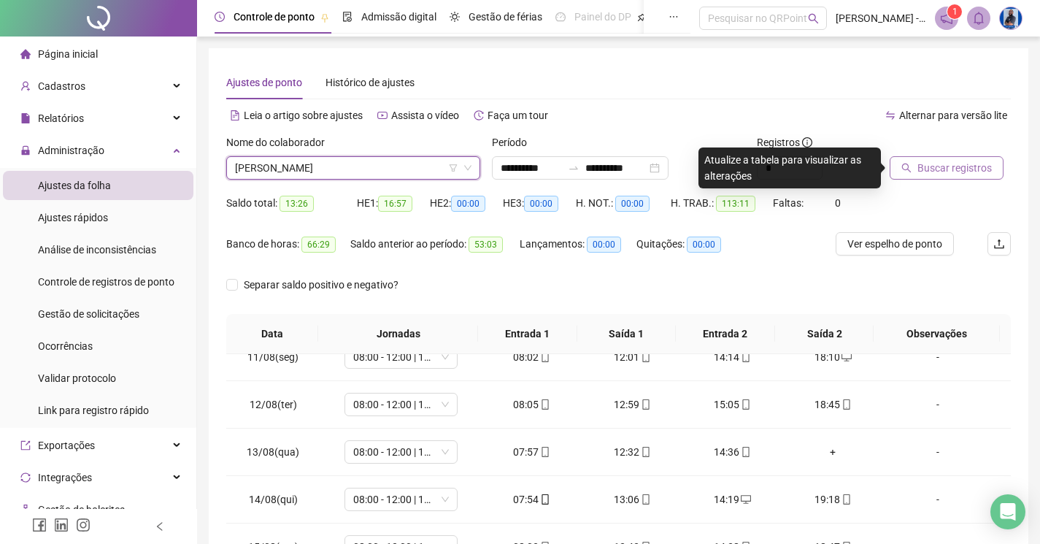
click at [990, 170] on button "Buscar registros" at bounding box center [947, 167] width 114 height 23
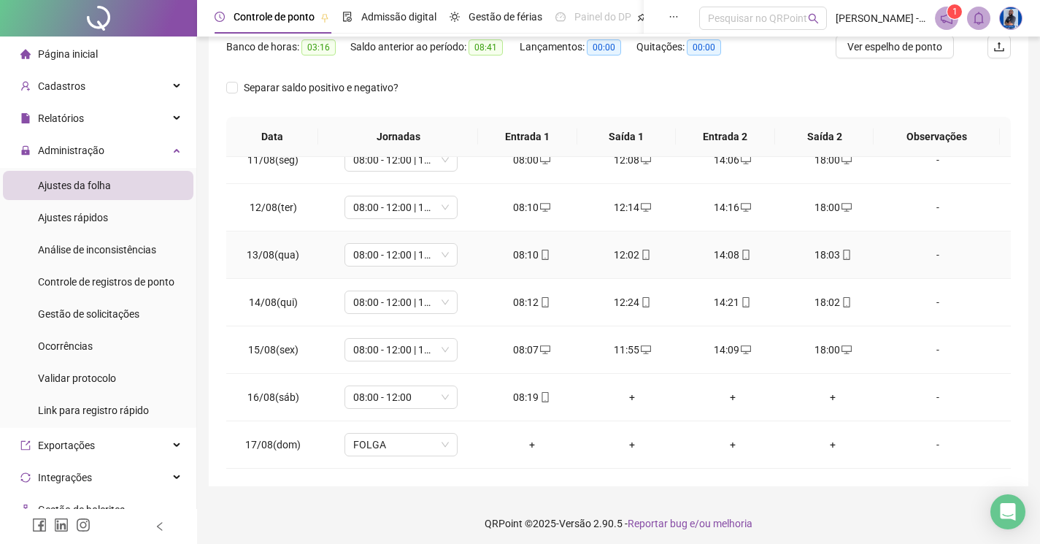
scroll to position [202, 0]
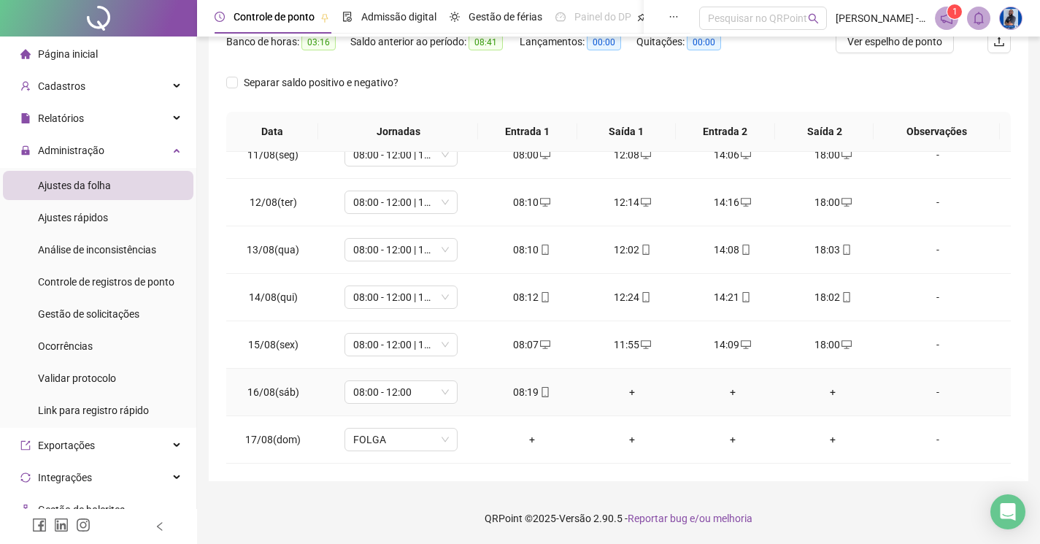
click at [631, 390] on div "+" at bounding box center [631, 392] width 77 height 16
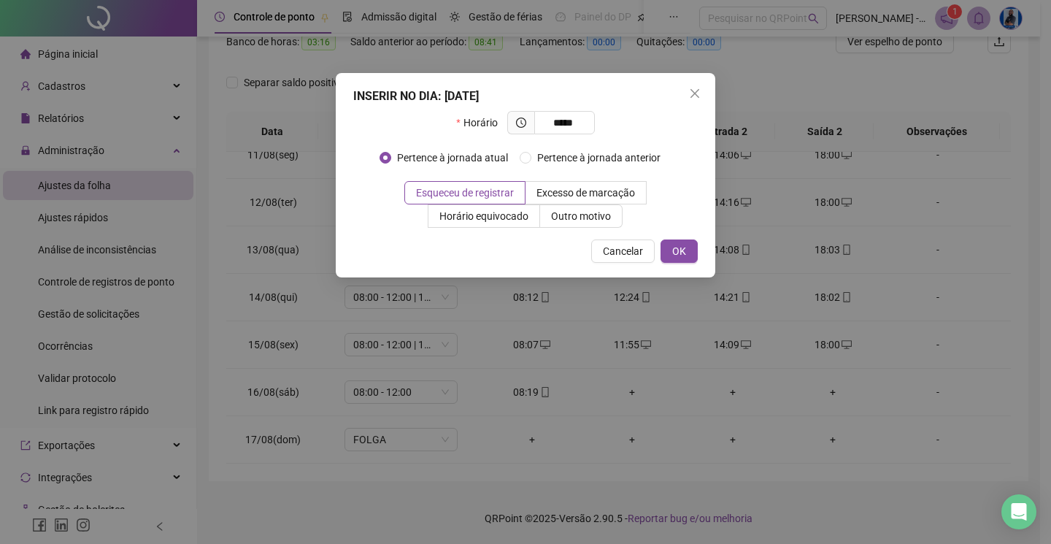
type input "*****"
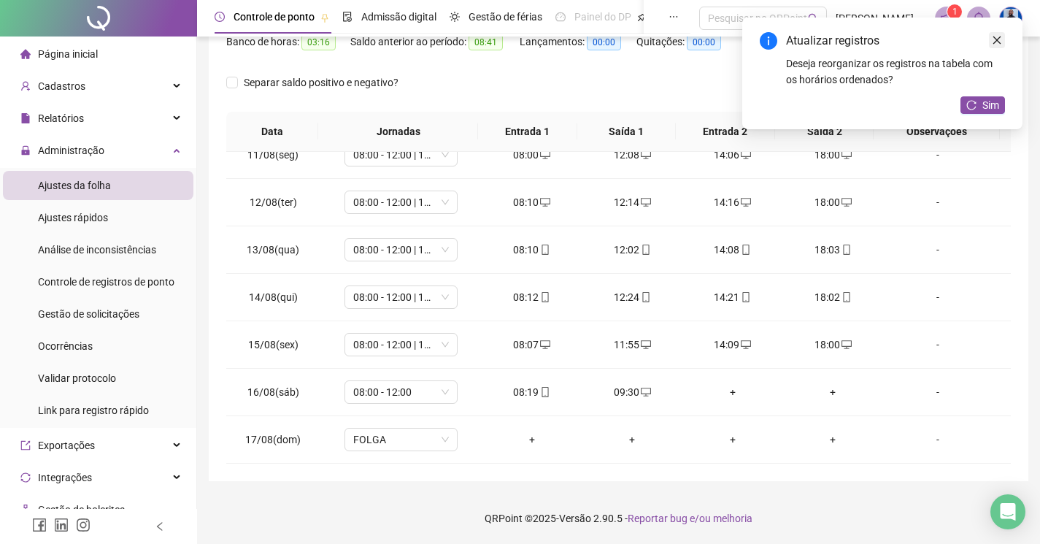
click at [992, 45] on icon "close" at bounding box center [997, 40] width 10 height 10
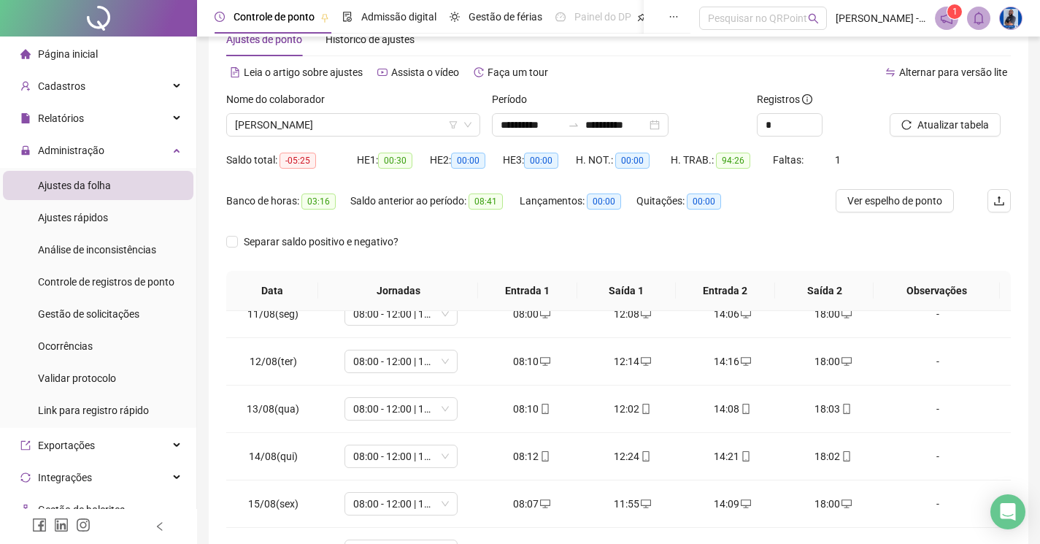
scroll to position [0, 0]
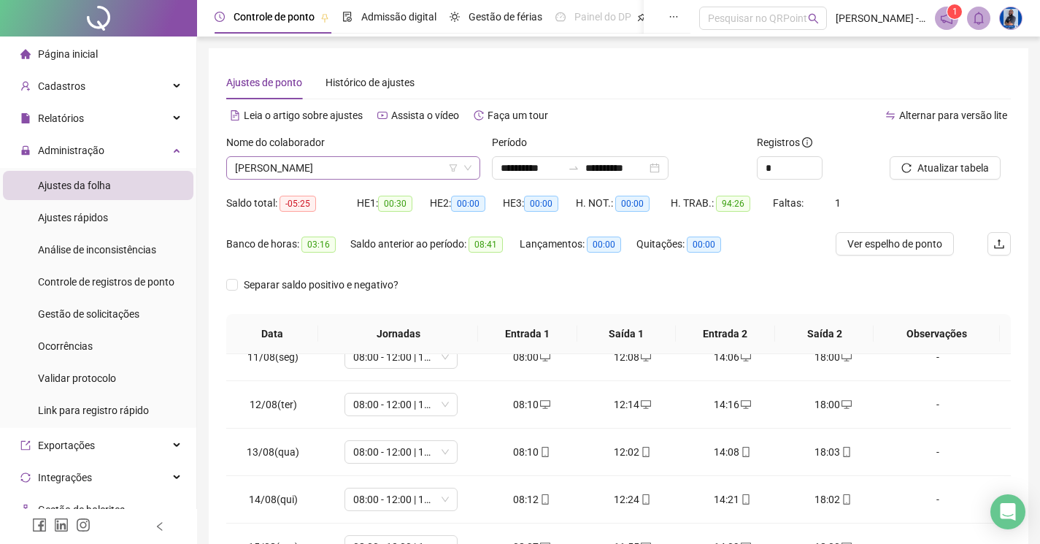
click at [380, 163] on span "[PERSON_NAME]" at bounding box center [353, 168] width 236 height 22
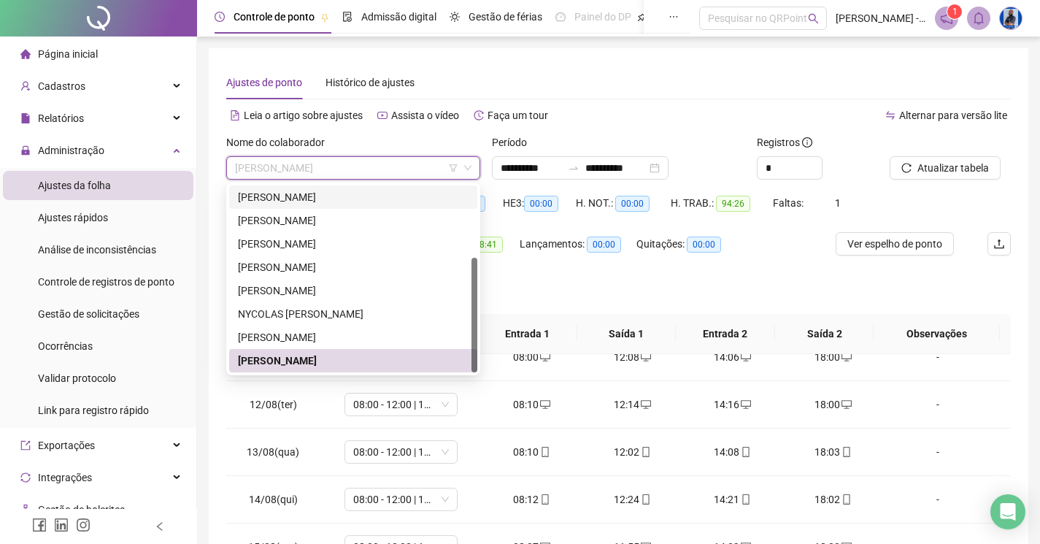
click at [645, 99] on div "**********" at bounding box center [618, 366] width 784 height 600
